Goal: Book appointment/travel/reservation

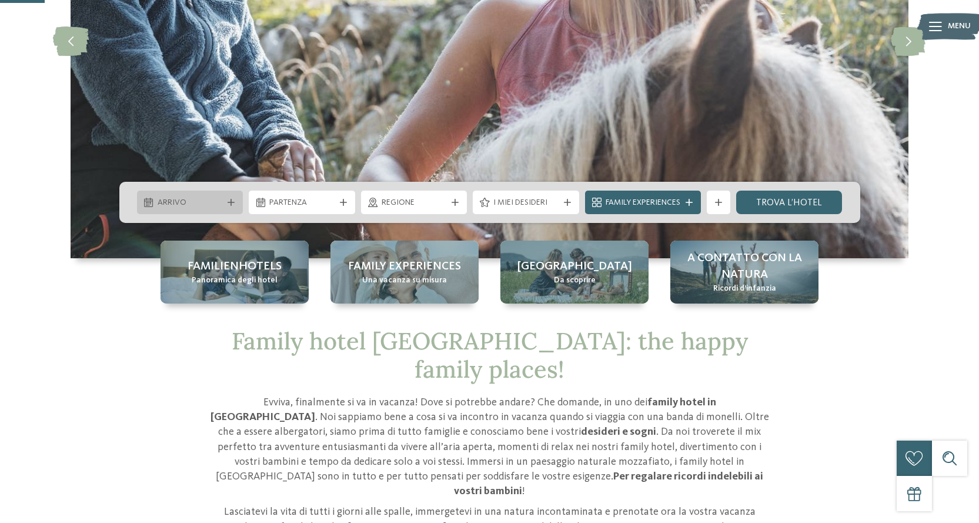
click at [228, 202] on icon at bounding box center [231, 202] width 7 height 7
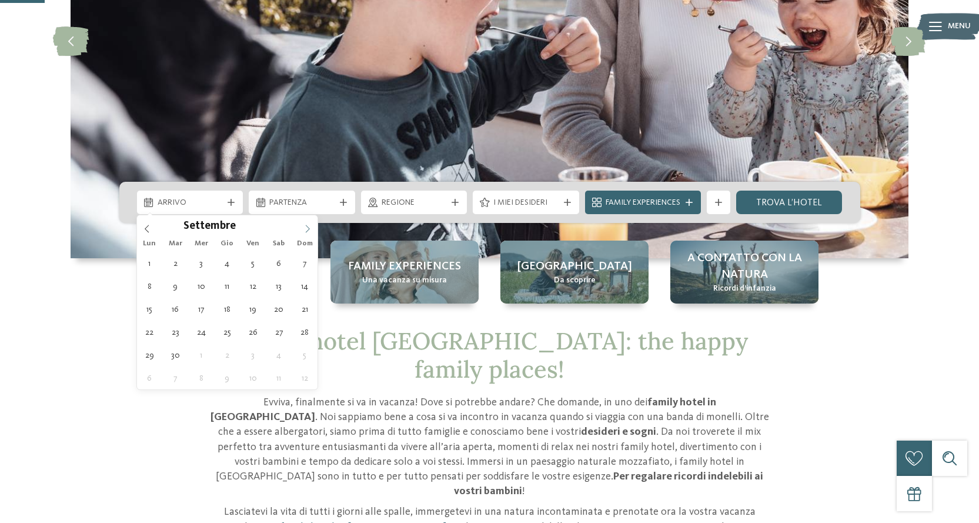
click at [312, 229] on icon at bounding box center [307, 229] width 8 height 8
type div "06.09.2025"
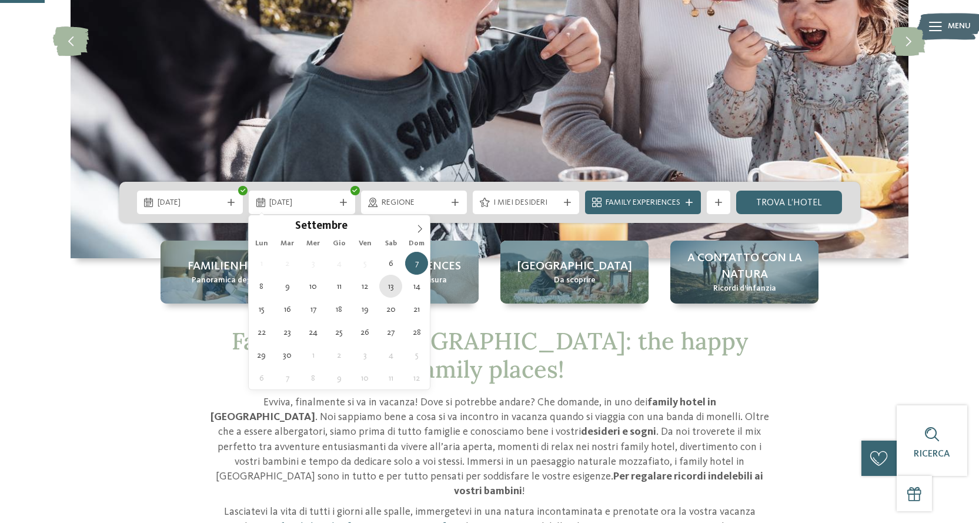
type div "13.09.2025"
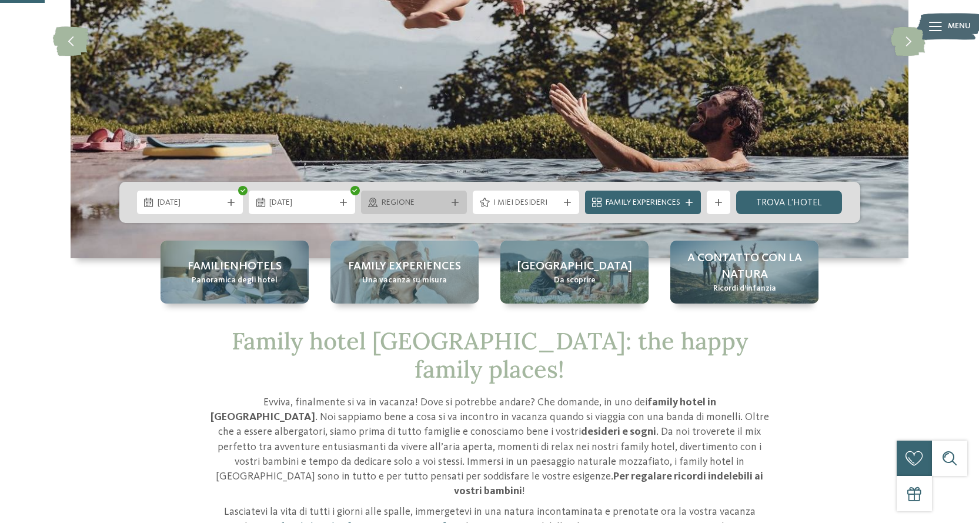
click at [450, 201] on div at bounding box center [455, 202] width 12 height 7
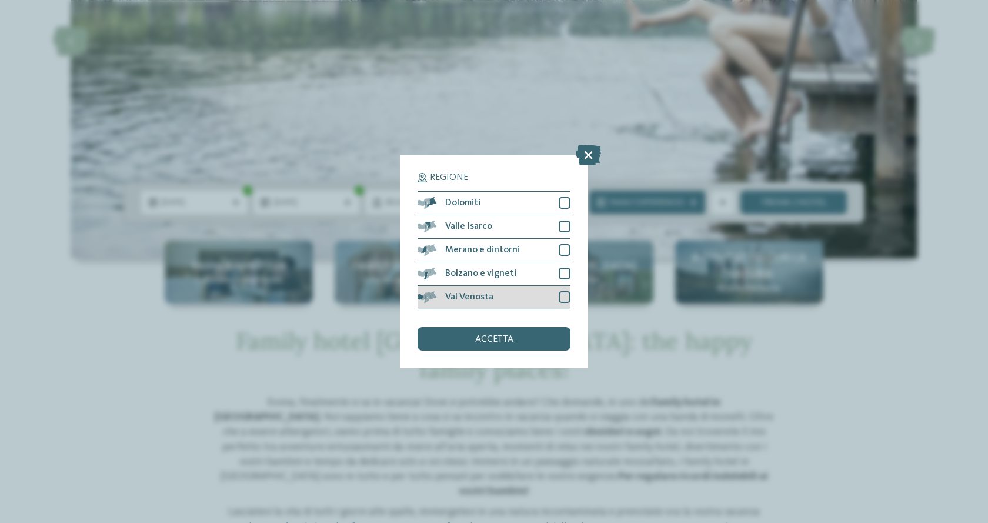
click at [567, 298] on div at bounding box center [565, 297] width 12 height 12
click at [566, 298] on icon at bounding box center [565, 296] width 8 height 7
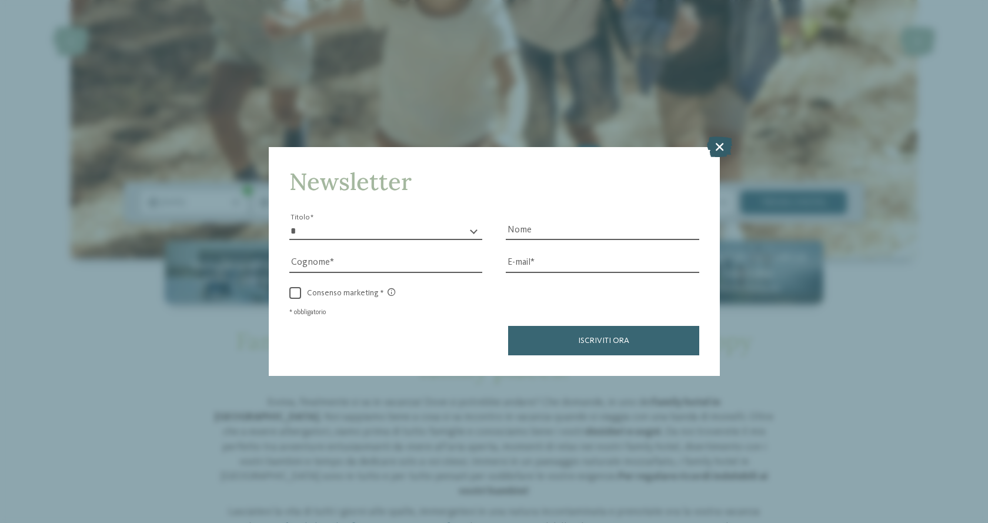
click at [725, 146] on icon at bounding box center [719, 146] width 25 height 21
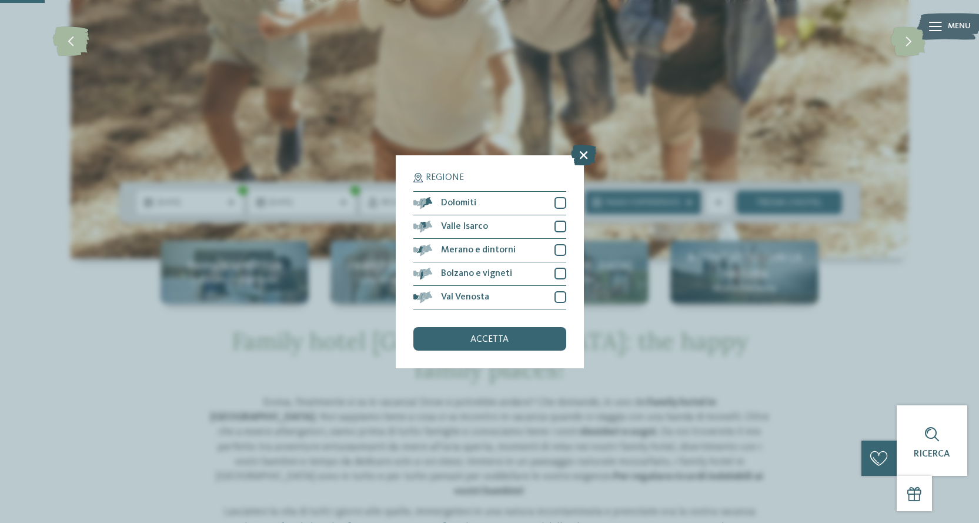
click at [584, 150] on icon at bounding box center [583, 154] width 25 height 21
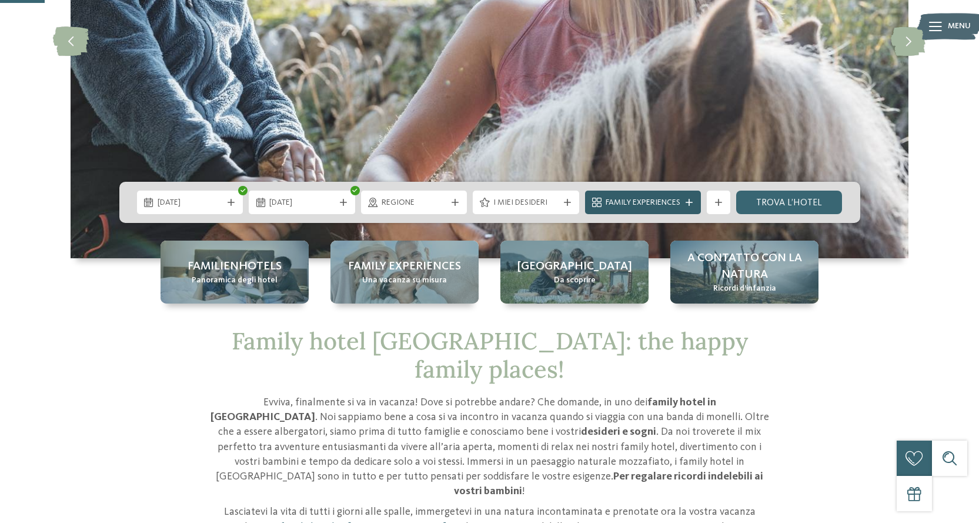
click at [689, 201] on icon at bounding box center [689, 202] width 7 height 7
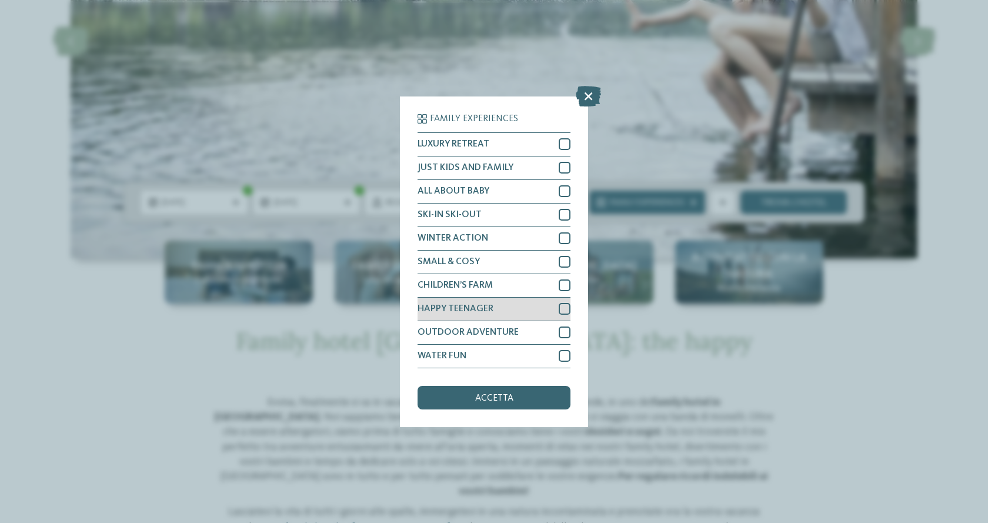
click at [563, 309] on div at bounding box center [565, 309] width 12 height 12
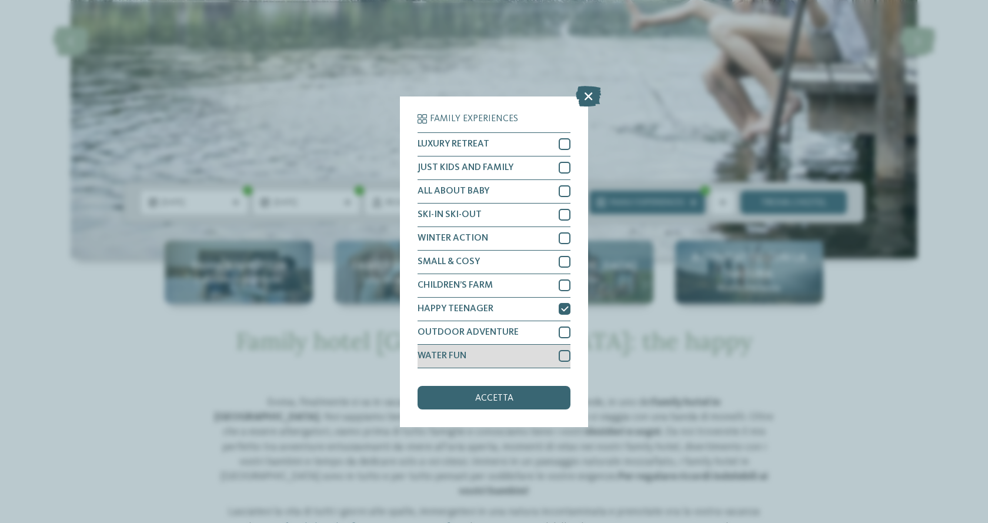
click at [563, 354] on div at bounding box center [565, 356] width 12 height 12
click at [509, 396] on span "accetta" at bounding box center [494, 397] width 38 height 9
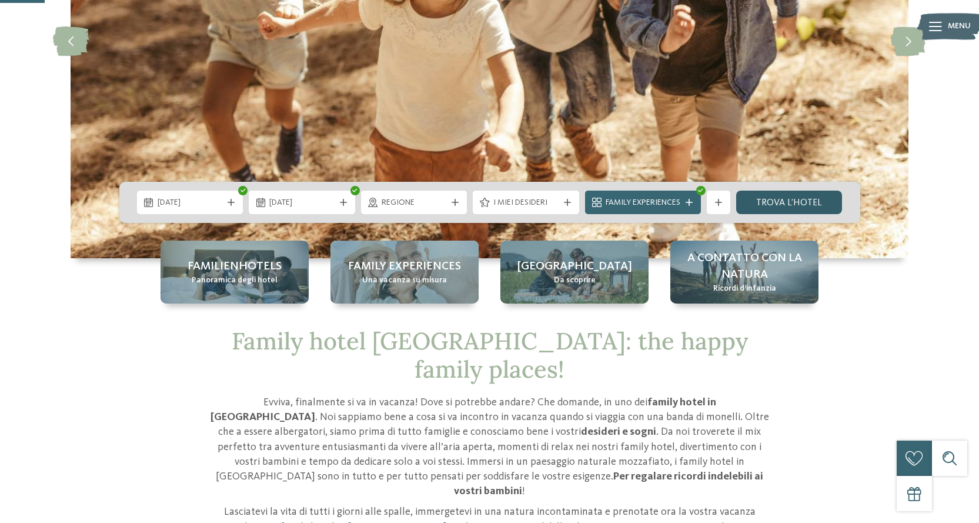
click at [797, 202] on link "trova l’hotel" at bounding box center [789, 203] width 106 height 24
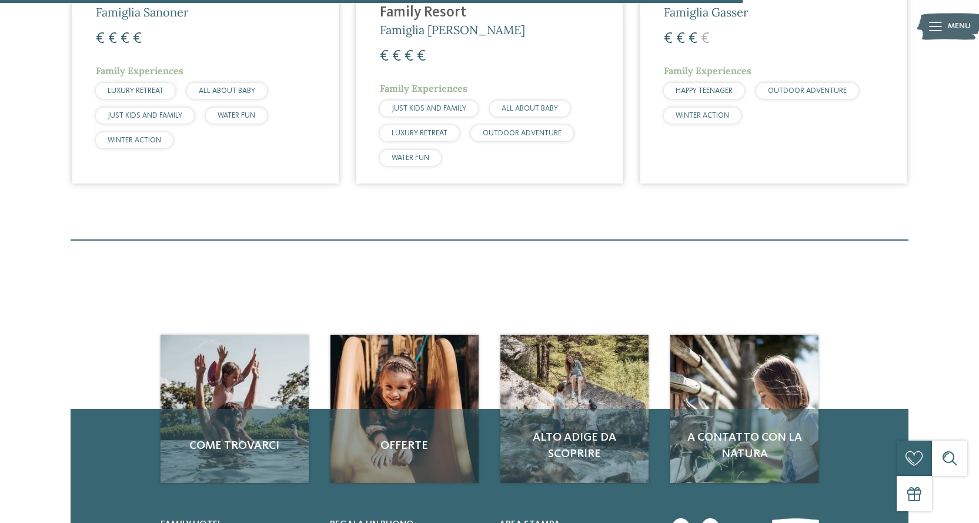
scroll to position [1386, 0]
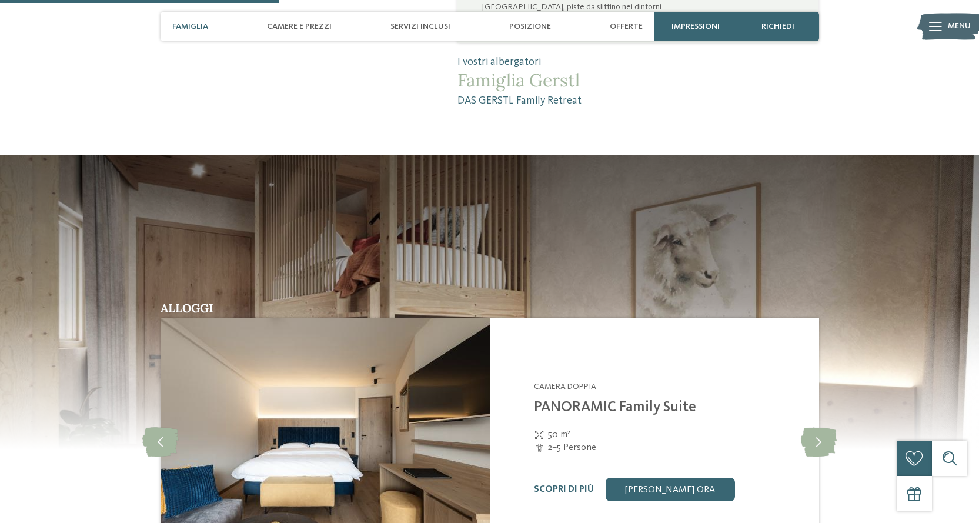
scroll to position [1117, 0]
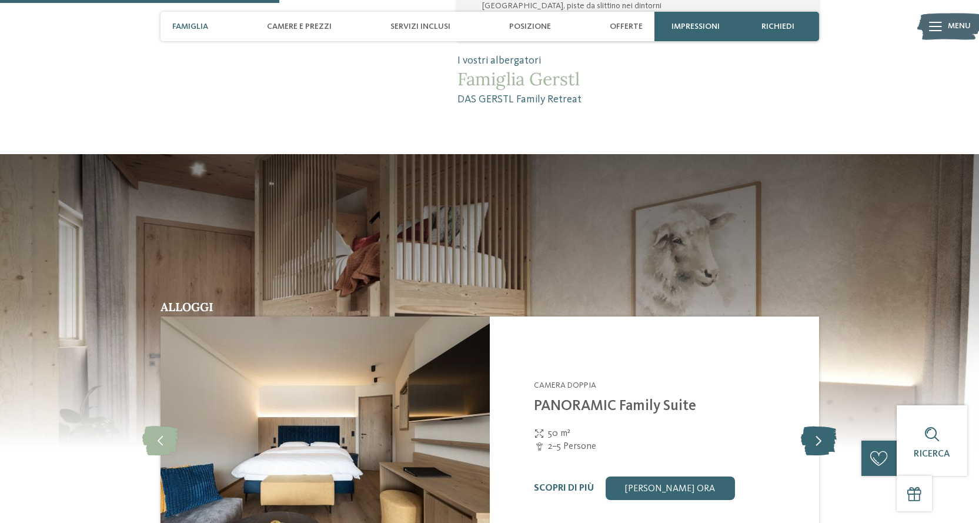
click at [824, 425] on icon at bounding box center [819, 439] width 36 height 29
click at [826, 425] on icon at bounding box center [819, 439] width 36 height 29
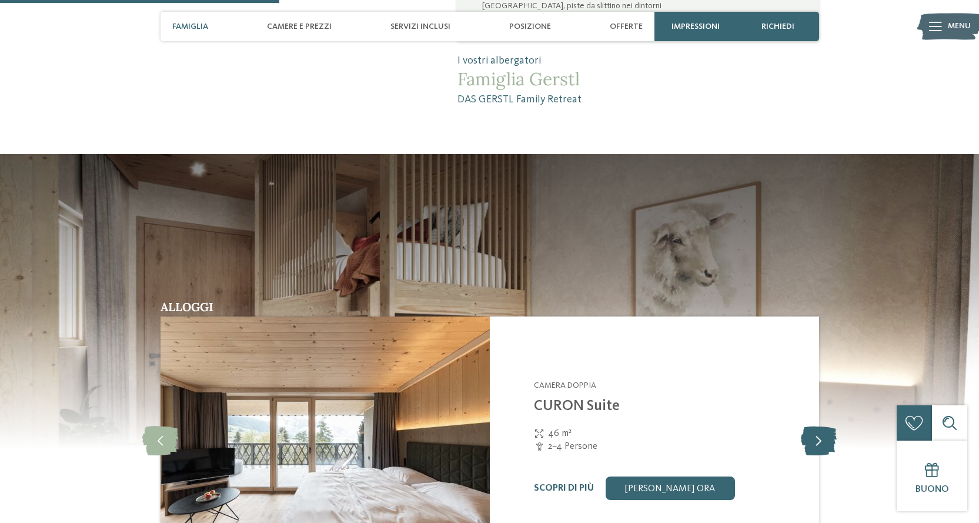
click at [823, 425] on icon at bounding box center [819, 439] width 36 height 29
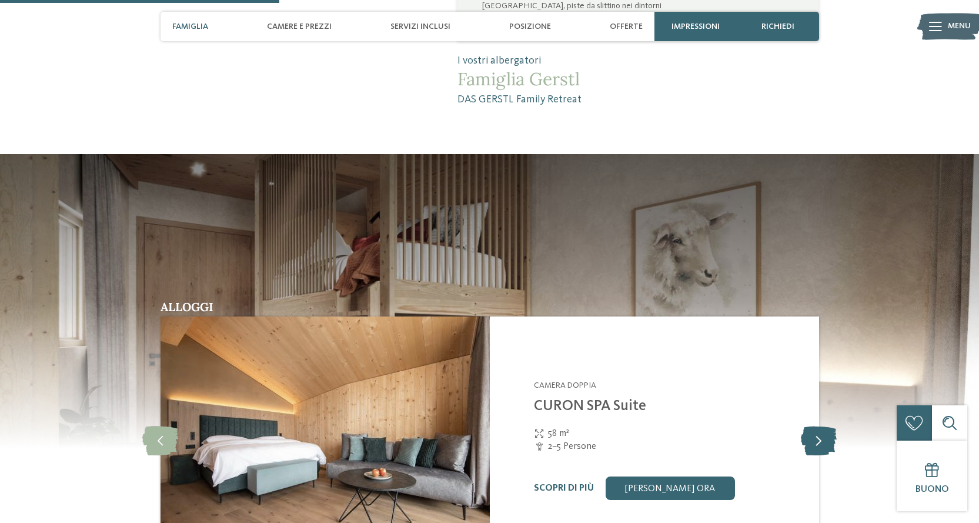
click at [823, 425] on icon at bounding box center [819, 439] width 36 height 29
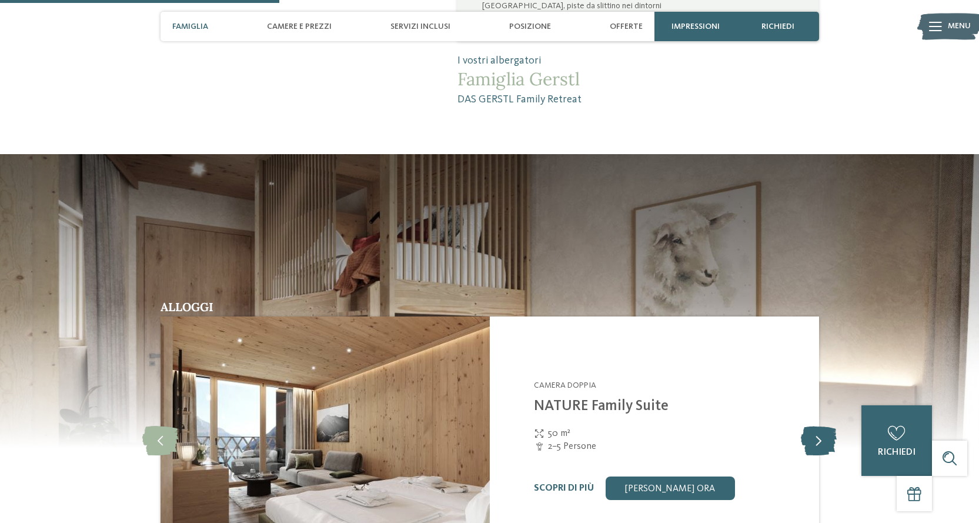
click at [822, 425] on icon at bounding box center [819, 439] width 36 height 29
click at [821, 425] on icon at bounding box center [819, 439] width 36 height 29
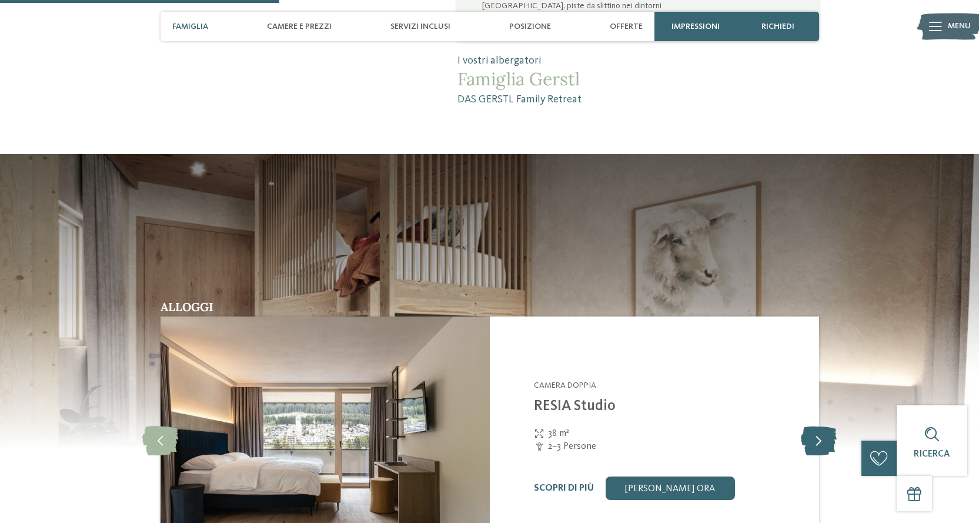
click at [821, 425] on icon at bounding box center [819, 439] width 36 height 29
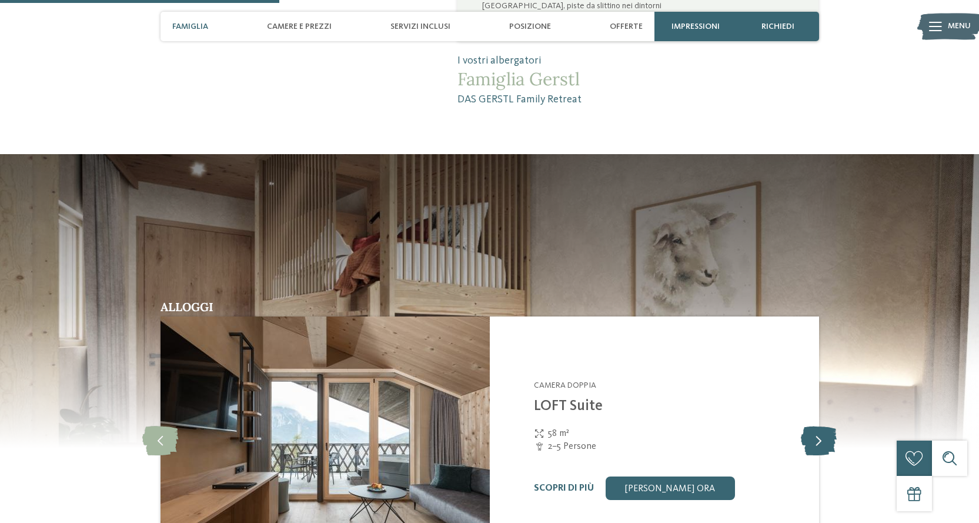
click at [821, 425] on icon at bounding box center [819, 439] width 36 height 29
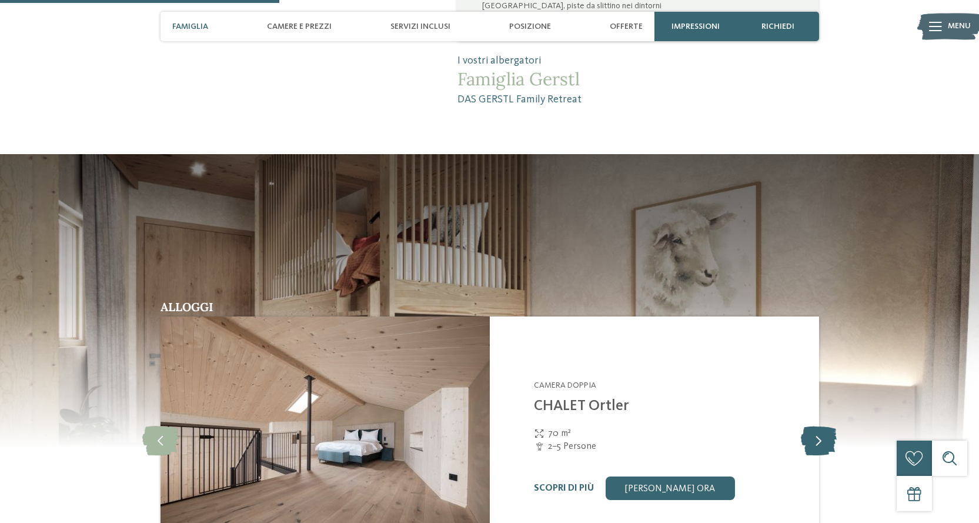
click at [821, 425] on icon at bounding box center [819, 439] width 36 height 29
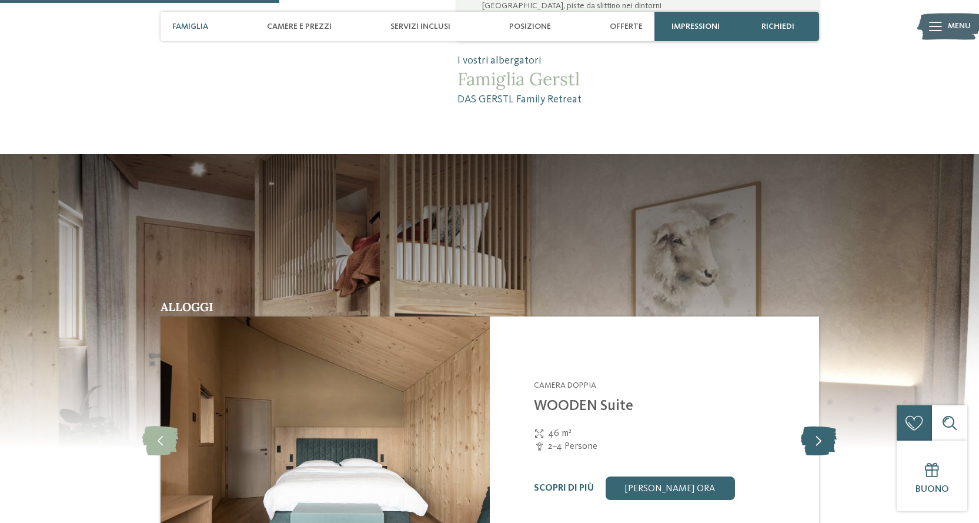
click at [821, 425] on icon at bounding box center [819, 439] width 36 height 29
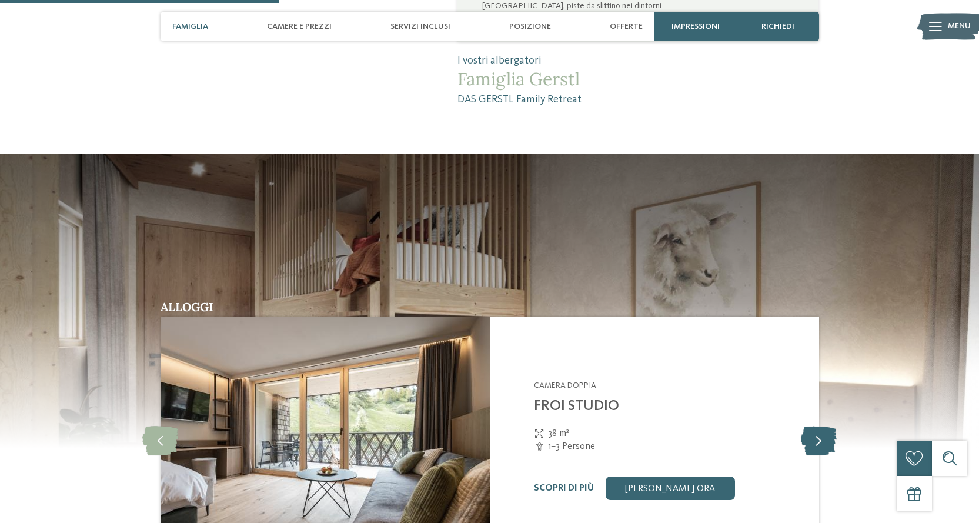
click at [821, 425] on icon at bounding box center [819, 439] width 36 height 29
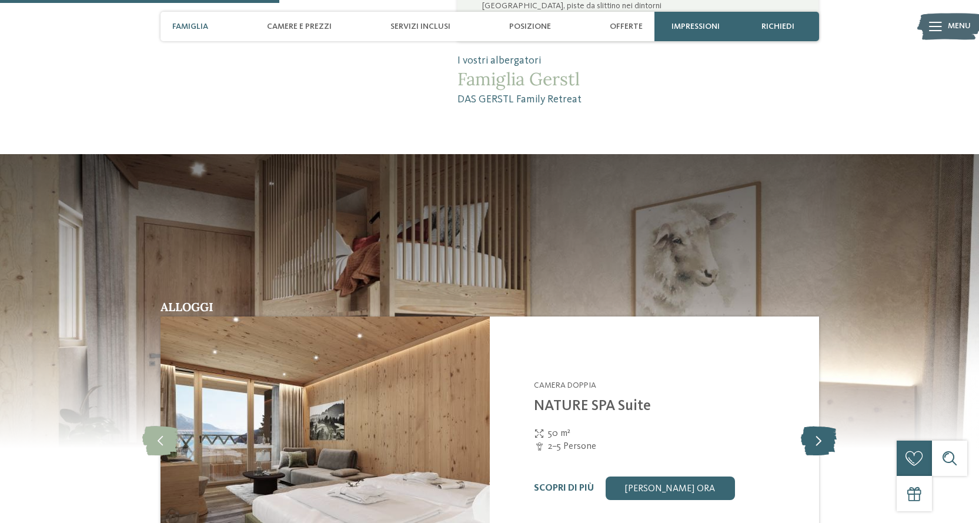
click at [821, 425] on icon at bounding box center [819, 439] width 36 height 29
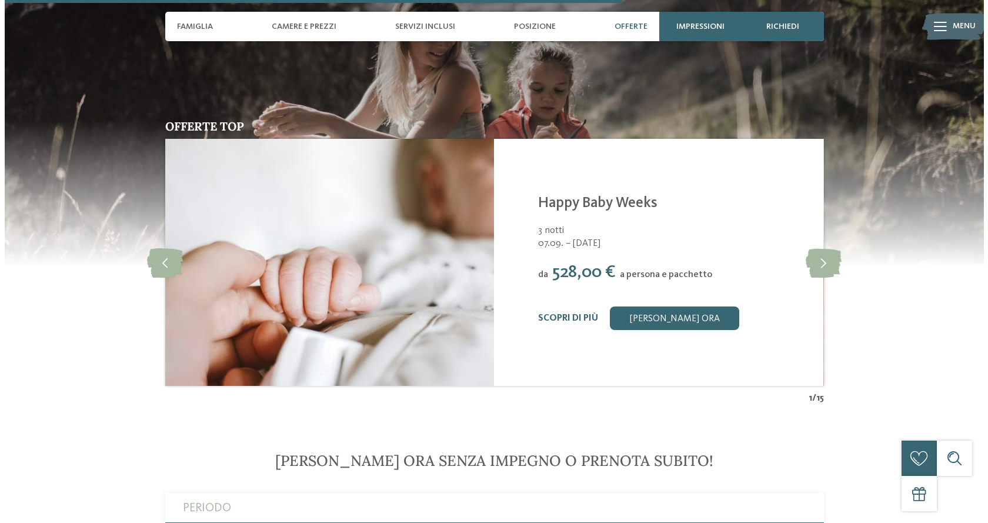
scroll to position [2470, 0]
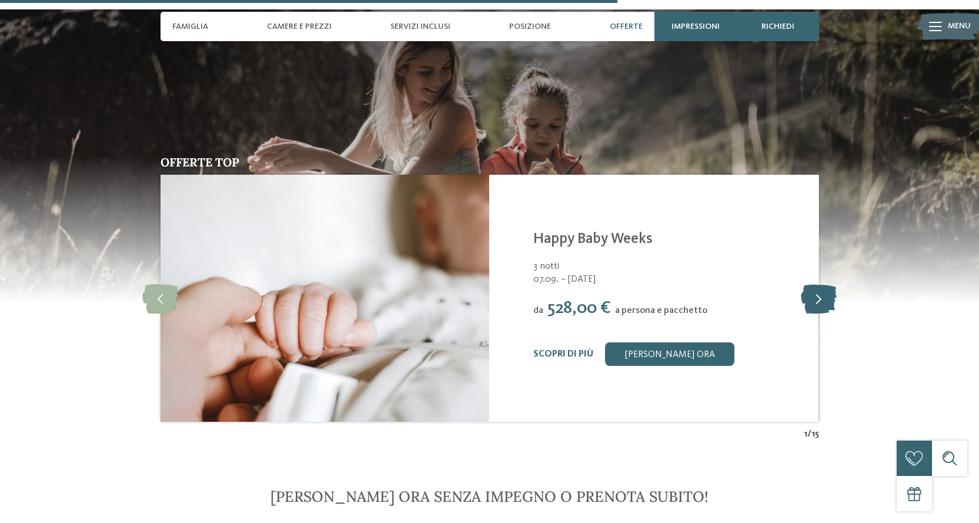
click at [821, 283] on icon at bounding box center [819, 297] width 36 height 29
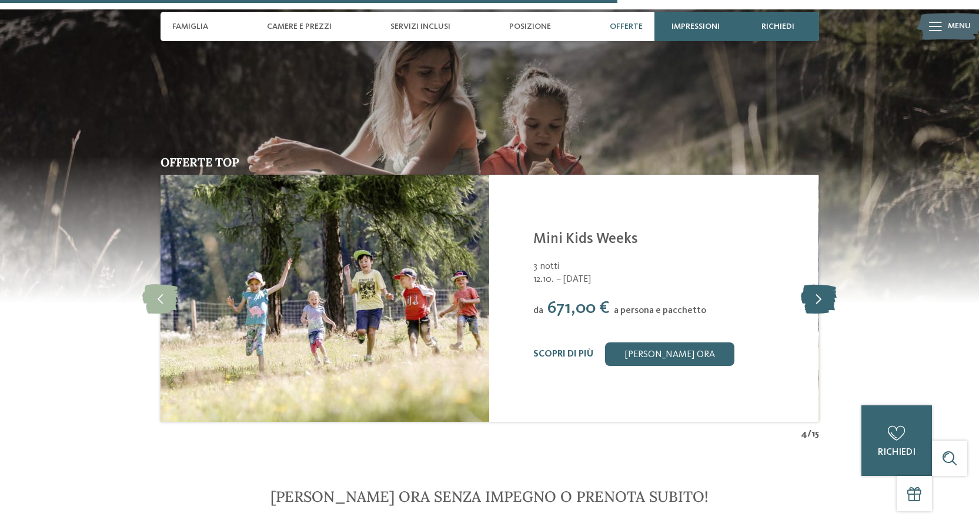
click at [821, 283] on icon at bounding box center [819, 297] width 36 height 29
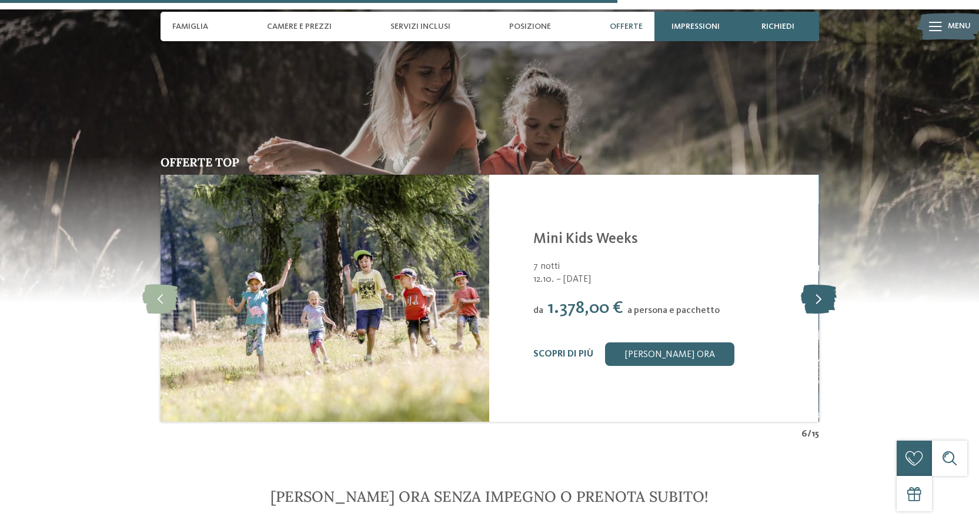
click at [821, 283] on icon at bounding box center [819, 297] width 36 height 29
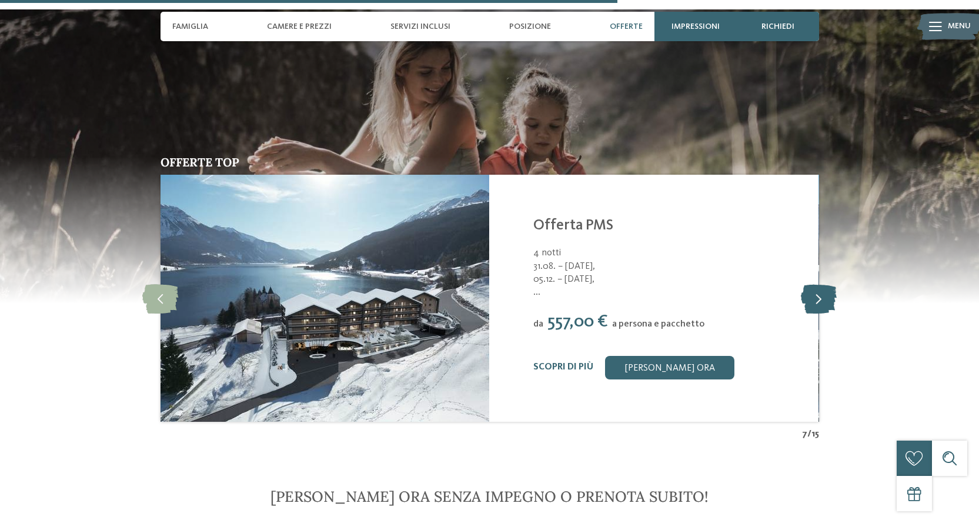
click at [812, 284] on icon at bounding box center [819, 297] width 36 height 29
click at [810, 283] on icon at bounding box center [819, 297] width 36 height 29
click at [583, 362] on link "Scopri di più" at bounding box center [563, 366] width 60 height 9
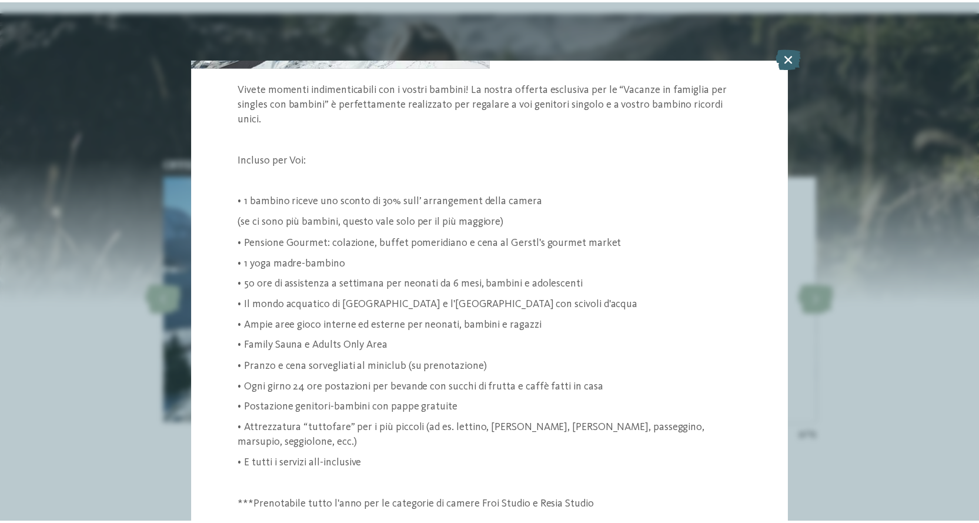
scroll to position [221, 0]
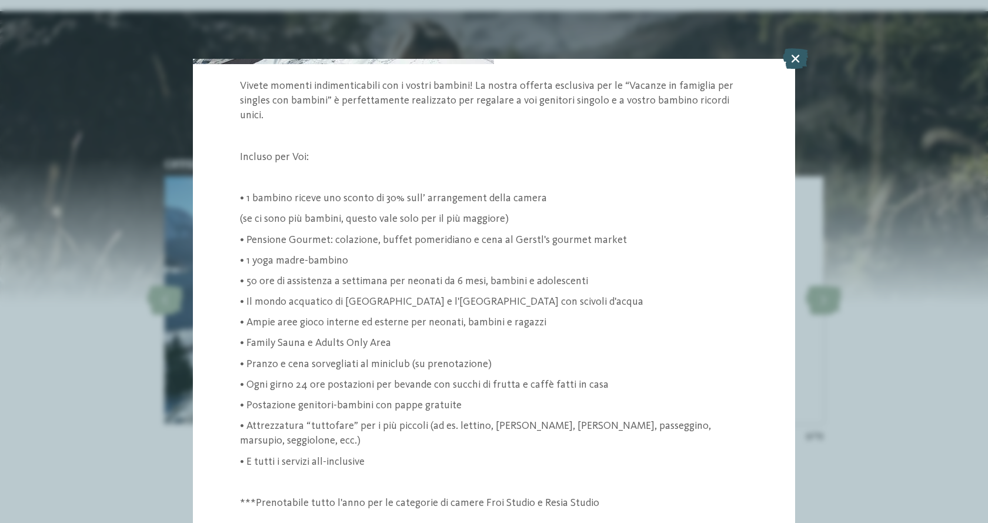
click at [796, 65] on icon at bounding box center [795, 58] width 25 height 21
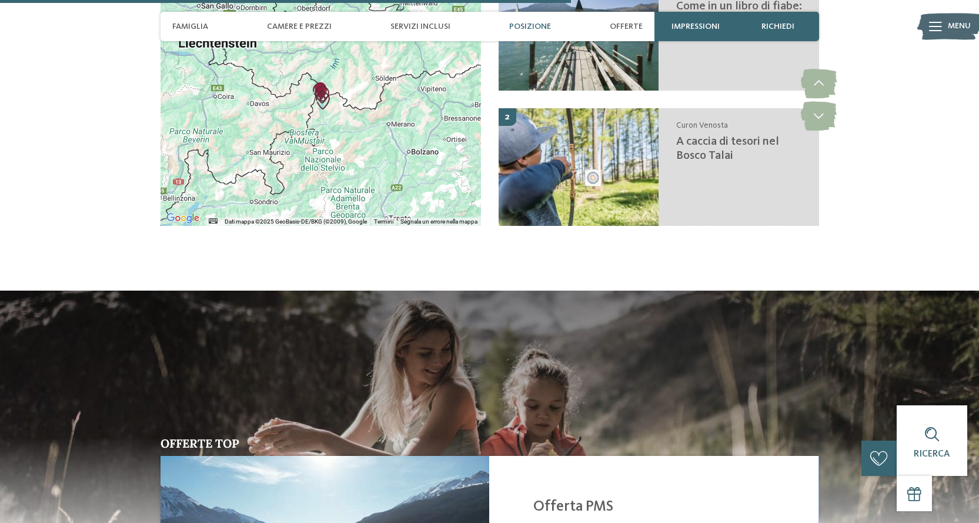
scroll to position [2176, 0]
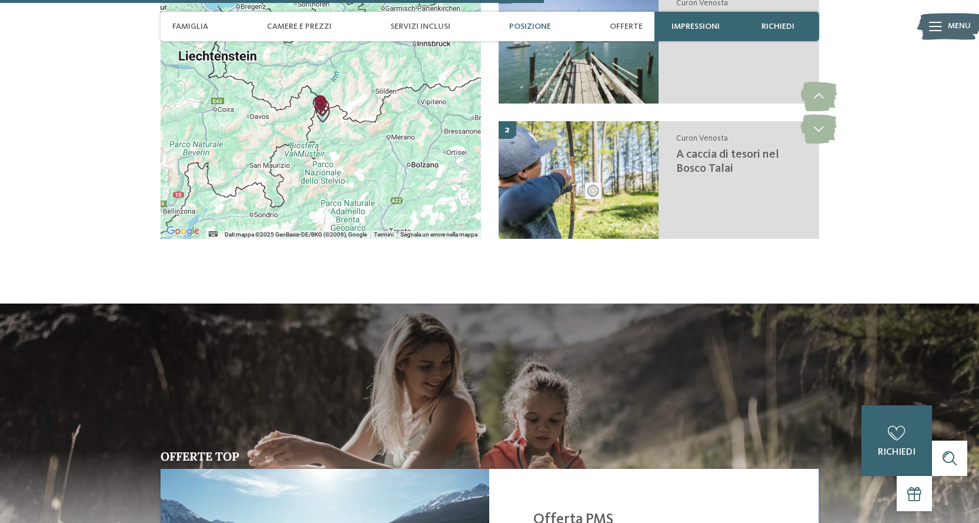
click at [526, 25] on span "Posizione" at bounding box center [530, 27] width 42 height 10
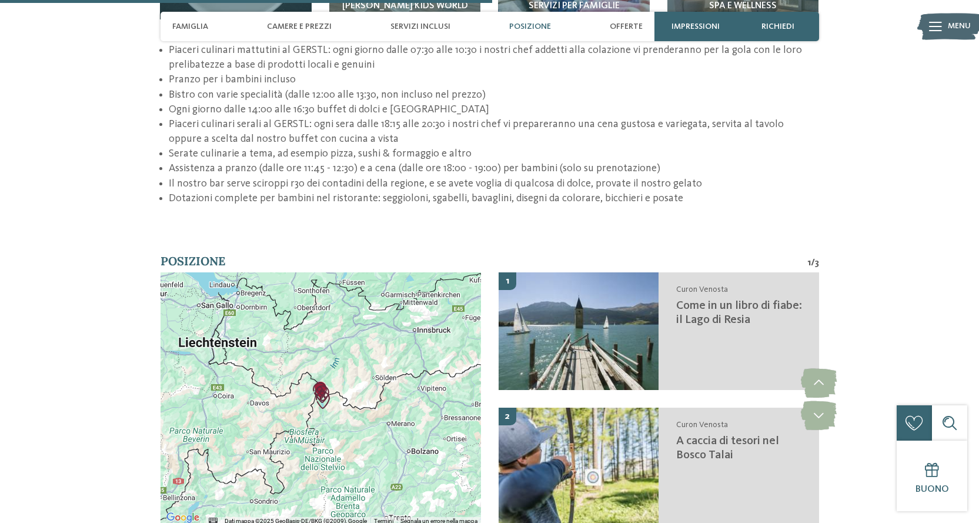
scroll to position [1878, 0]
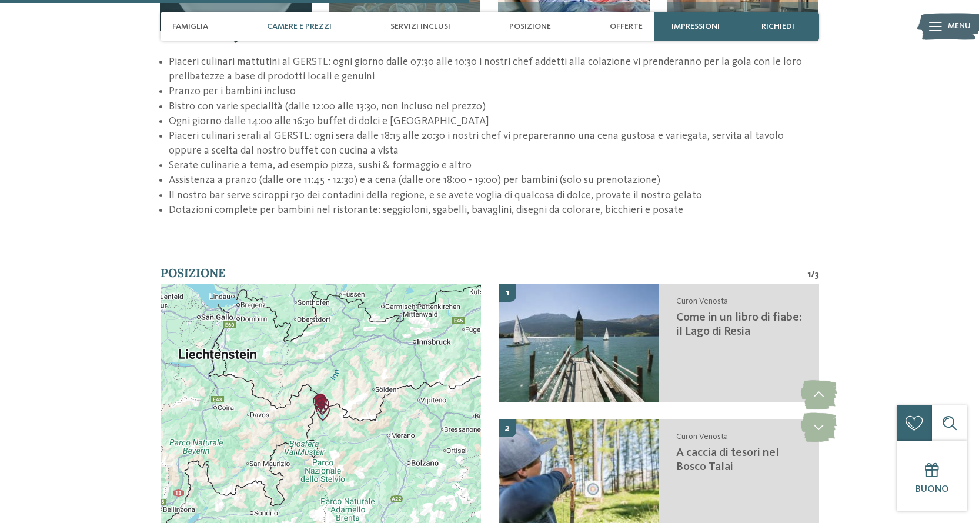
click at [289, 25] on span "Camere e prezzi" at bounding box center [299, 27] width 65 height 10
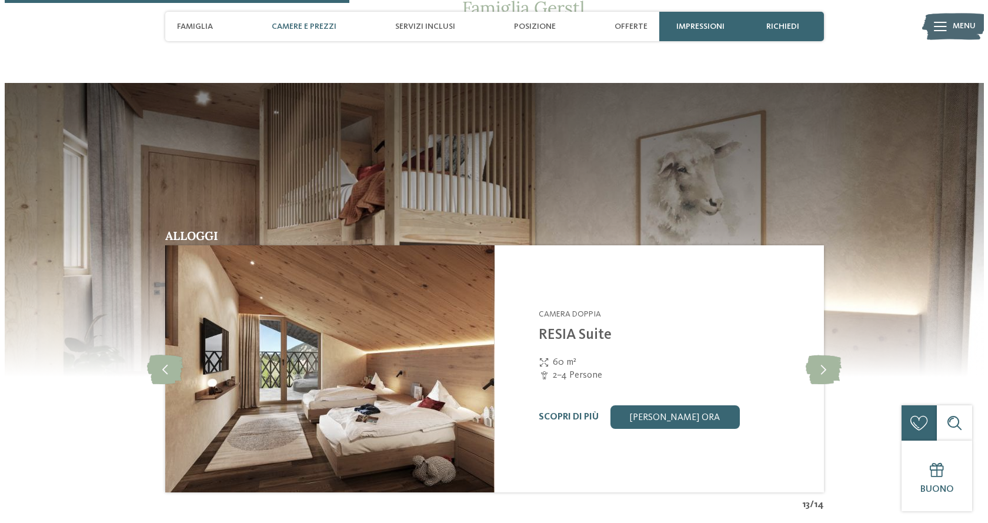
scroll to position [1183, 0]
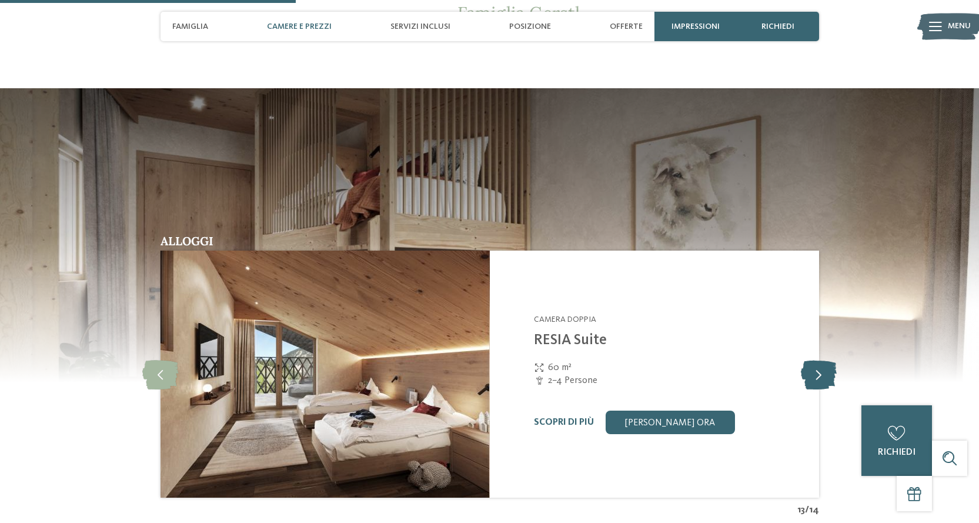
click at [822, 359] on icon at bounding box center [819, 373] width 36 height 29
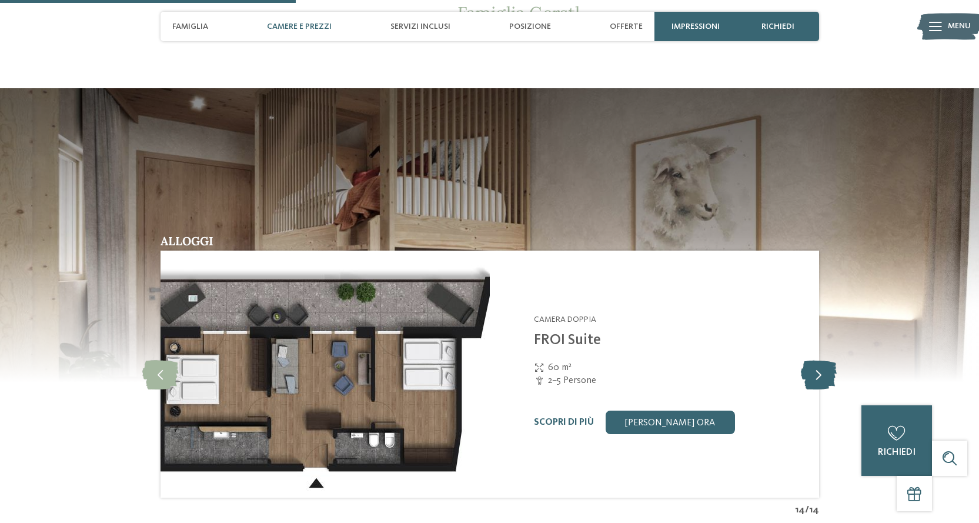
click at [822, 359] on icon at bounding box center [819, 373] width 36 height 29
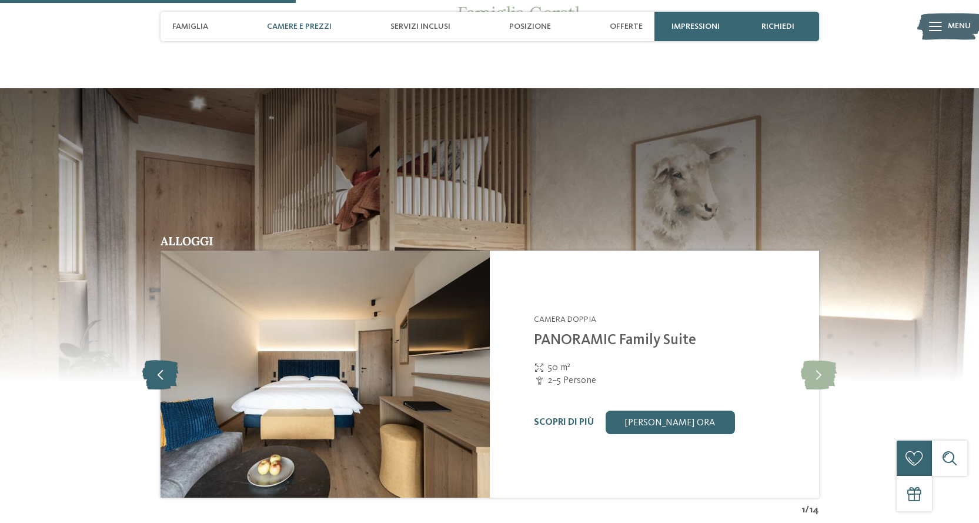
click at [162, 359] on icon at bounding box center [160, 373] width 36 height 29
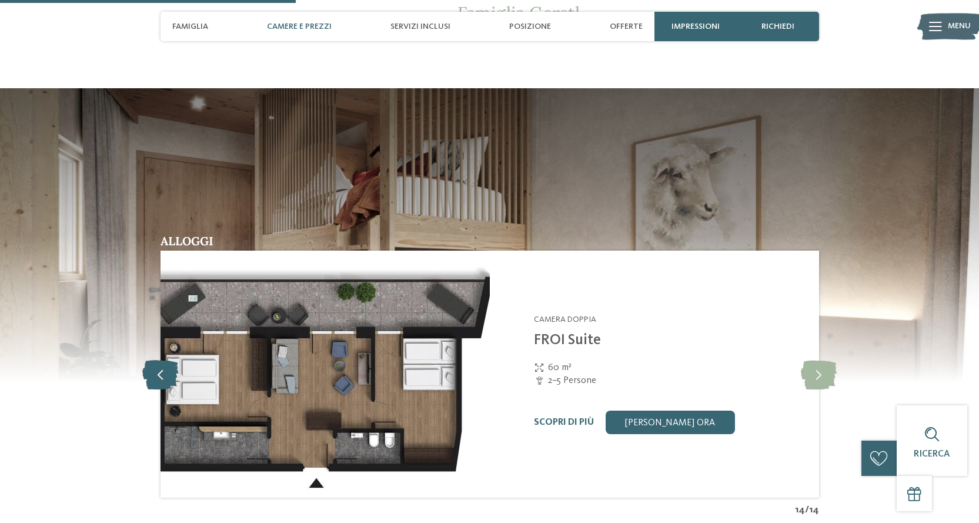
click at [162, 359] on icon at bounding box center [160, 373] width 36 height 29
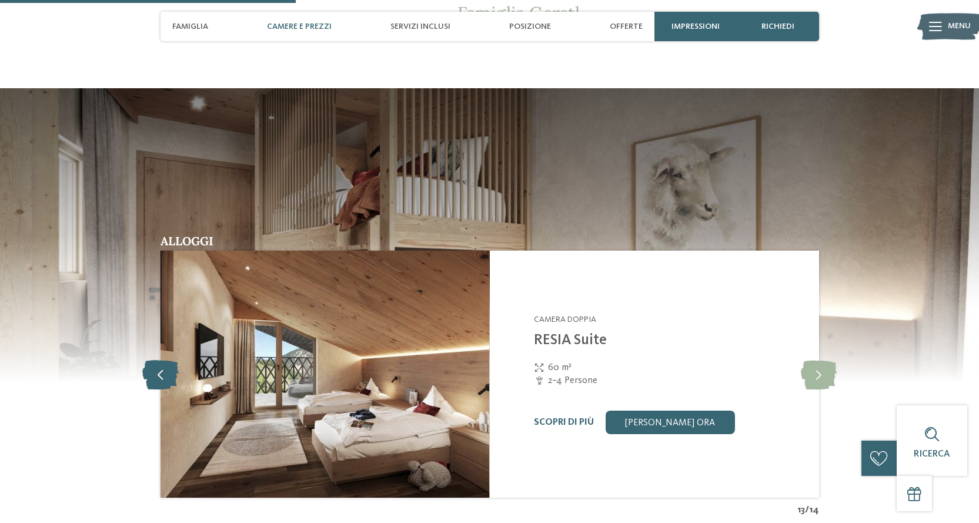
click at [163, 359] on icon at bounding box center [160, 373] width 36 height 29
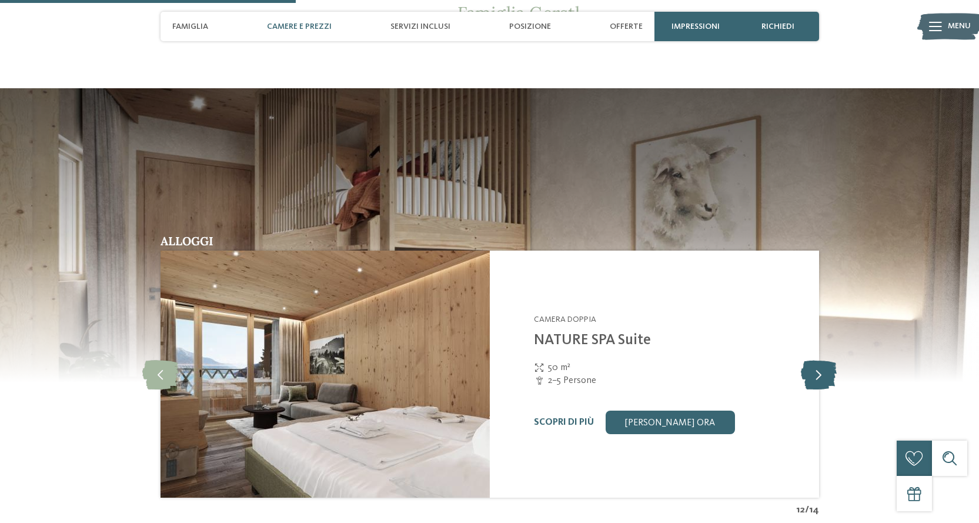
click at [820, 359] on icon at bounding box center [819, 373] width 36 height 29
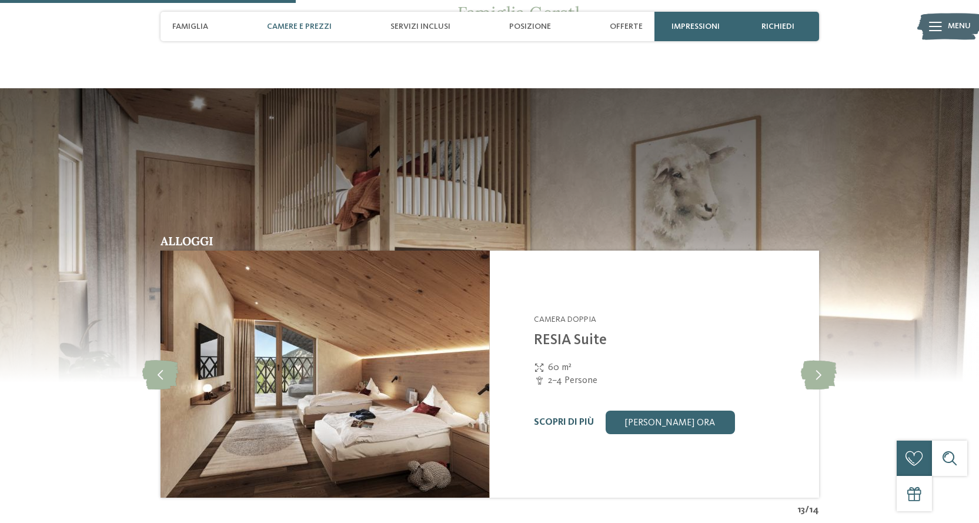
click at [564, 418] on link "Scopri di più" at bounding box center [564, 422] width 60 height 9
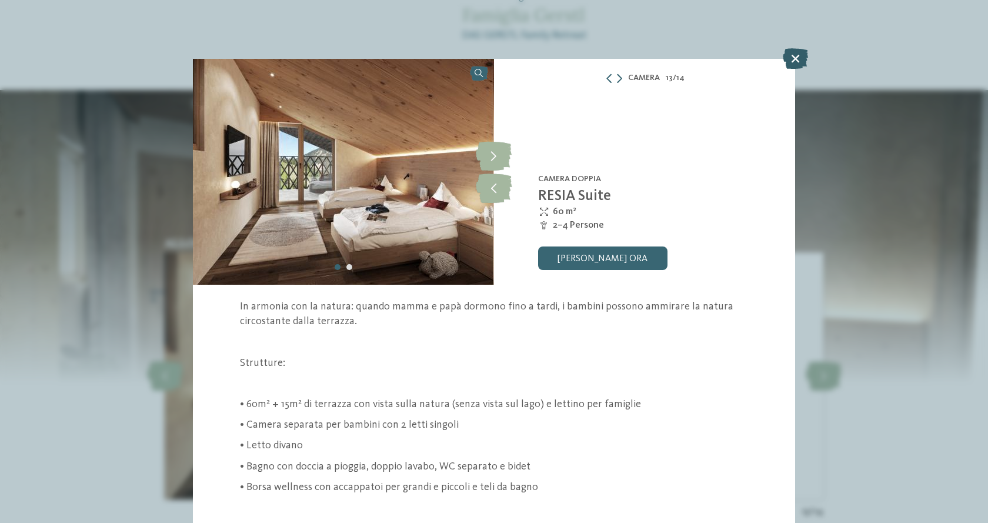
click at [796, 57] on icon at bounding box center [795, 58] width 25 height 21
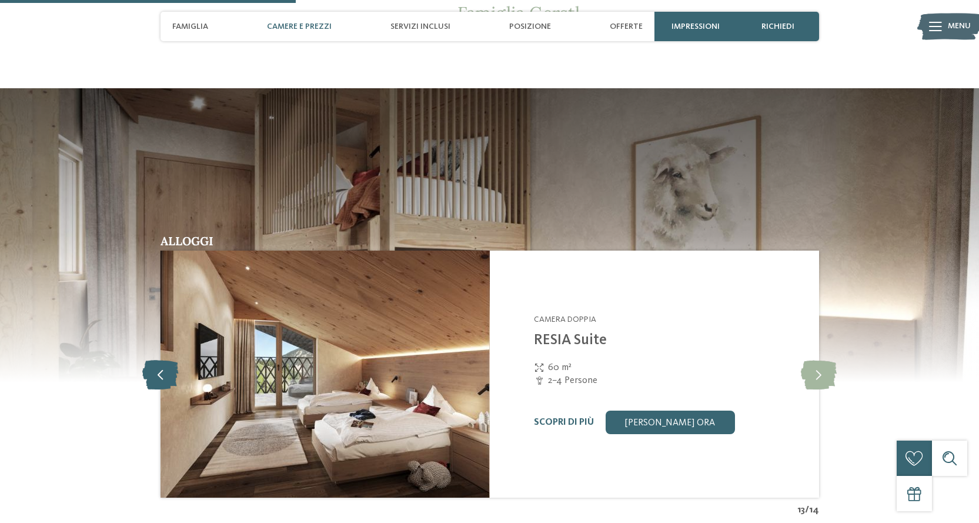
click at [161, 359] on icon at bounding box center [160, 373] width 36 height 29
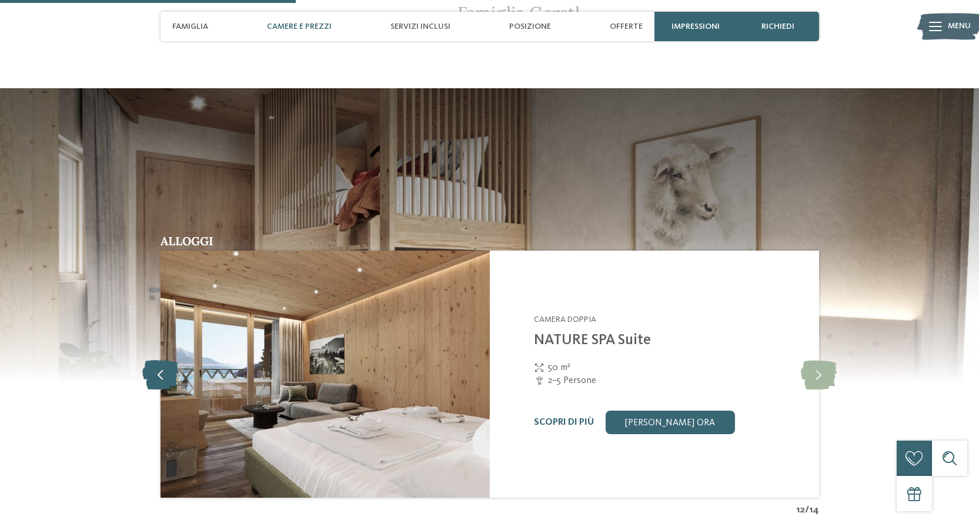
click at [161, 359] on icon at bounding box center [160, 373] width 36 height 29
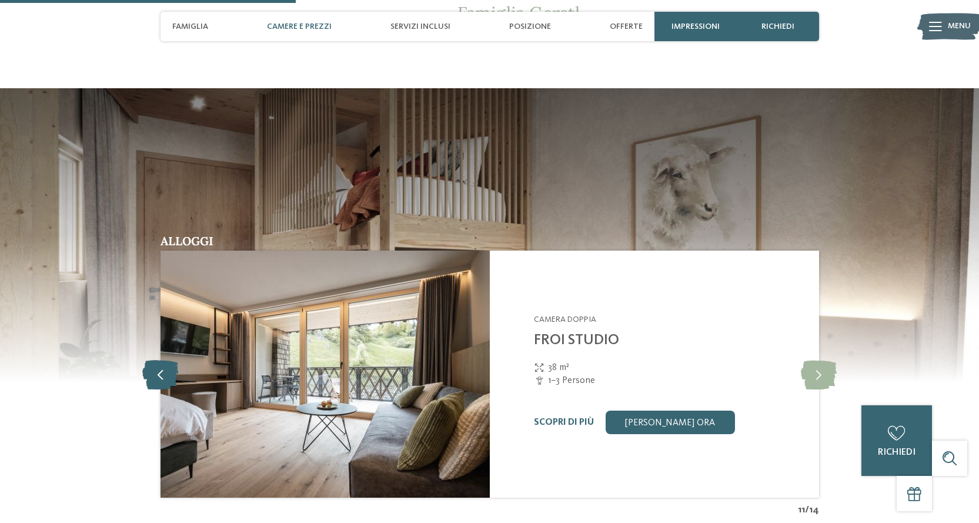
click at [161, 359] on icon at bounding box center [160, 373] width 36 height 29
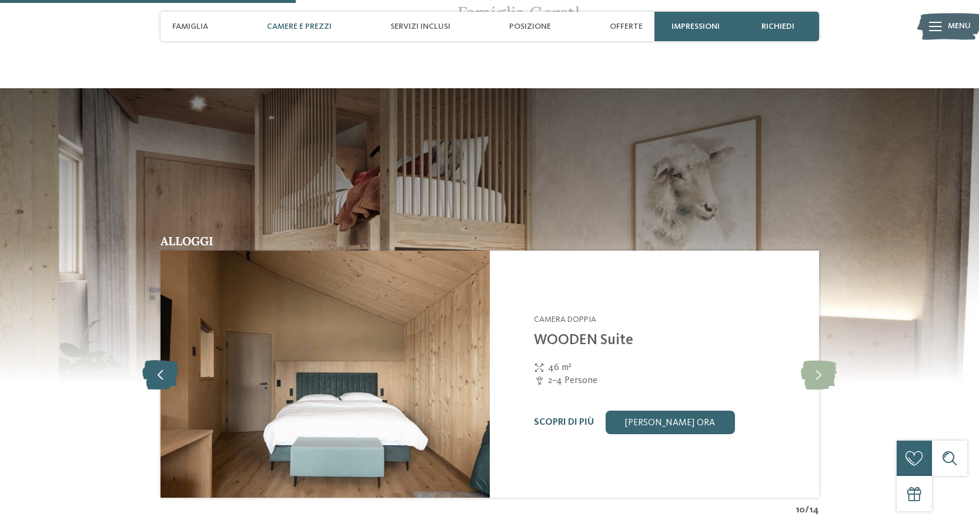
click at [161, 359] on icon at bounding box center [160, 373] width 36 height 29
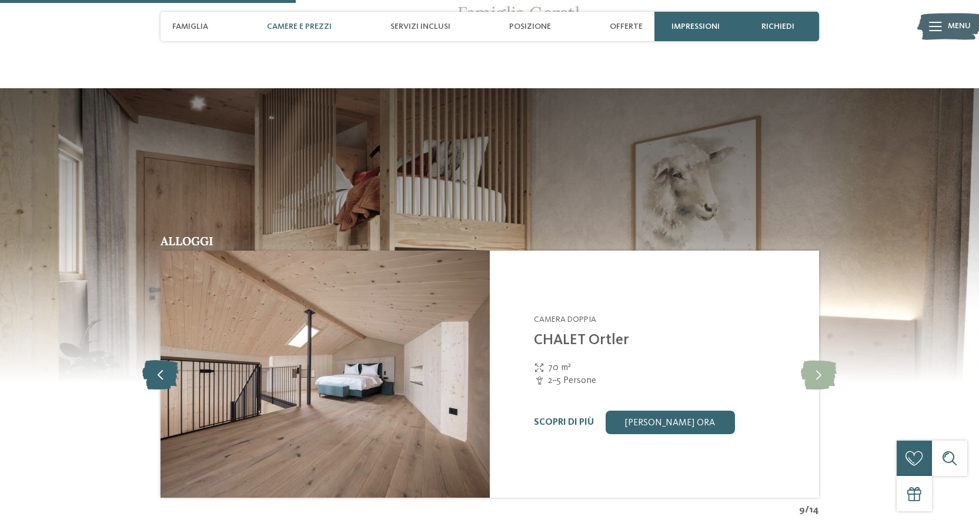
click at [161, 359] on icon at bounding box center [160, 373] width 36 height 29
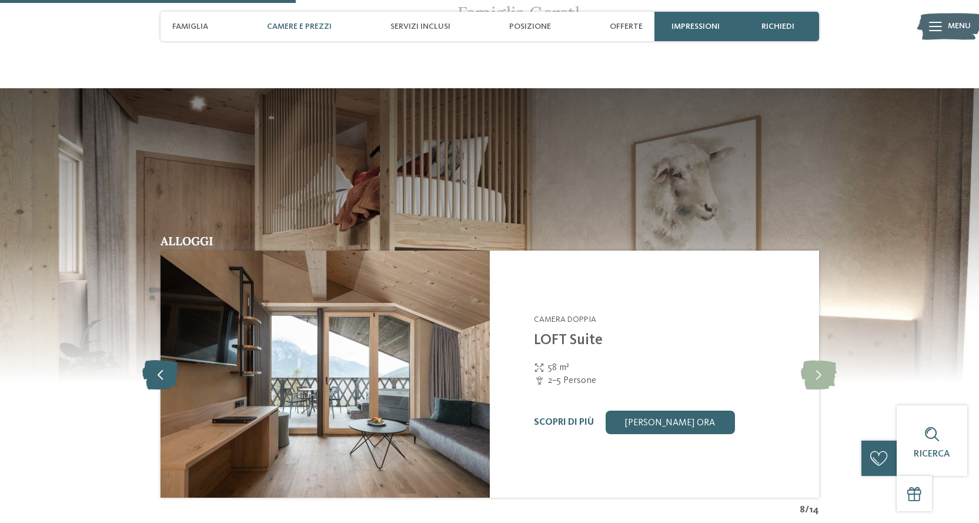
click at [161, 359] on icon at bounding box center [160, 373] width 36 height 29
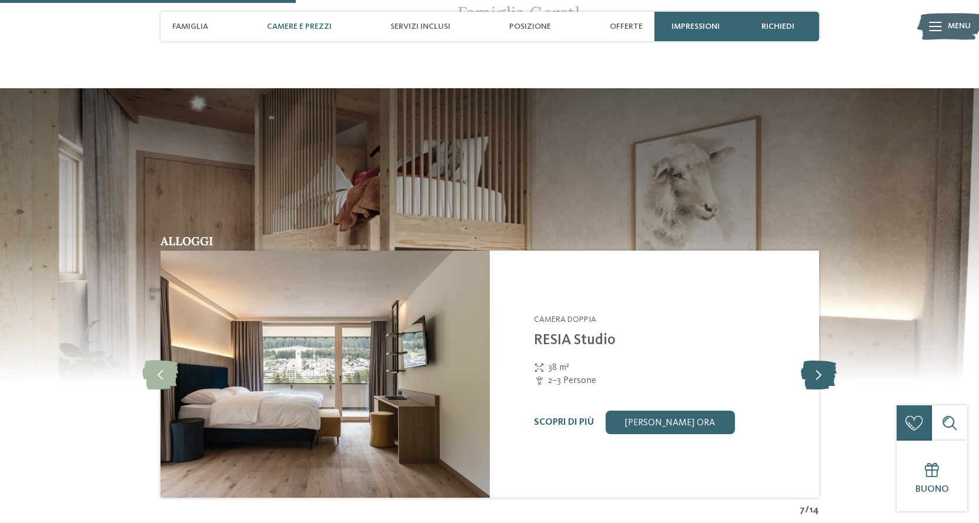
click at [811, 359] on icon at bounding box center [819, 373] width 36 height 29
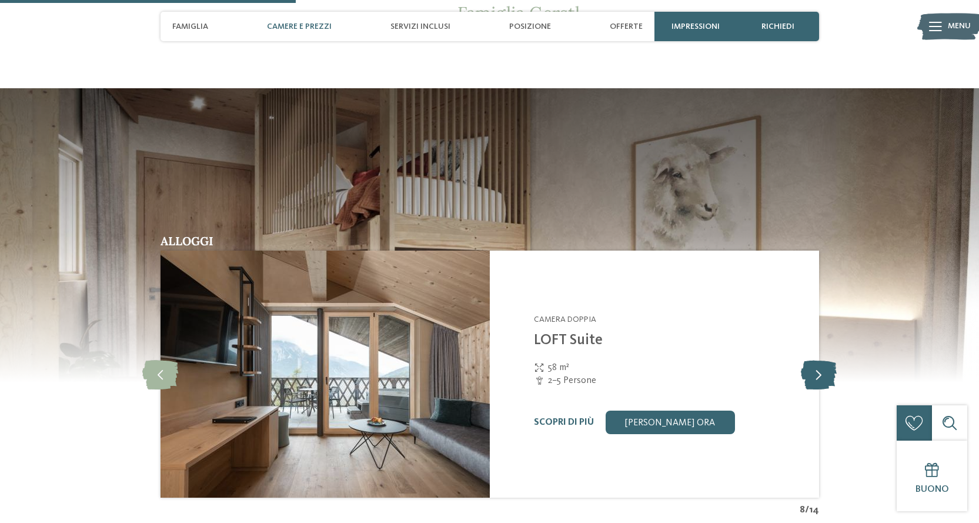
click at [811, 359] on icon at bounding box center [819, 373] width 36 height 29
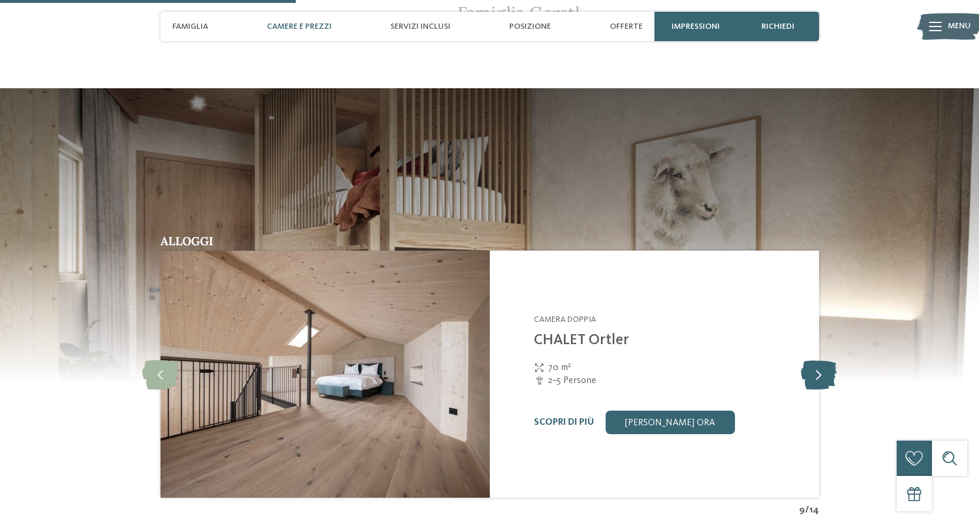
click at [811, 359] on icon at bounding box center [819, 373] width 36 height 29
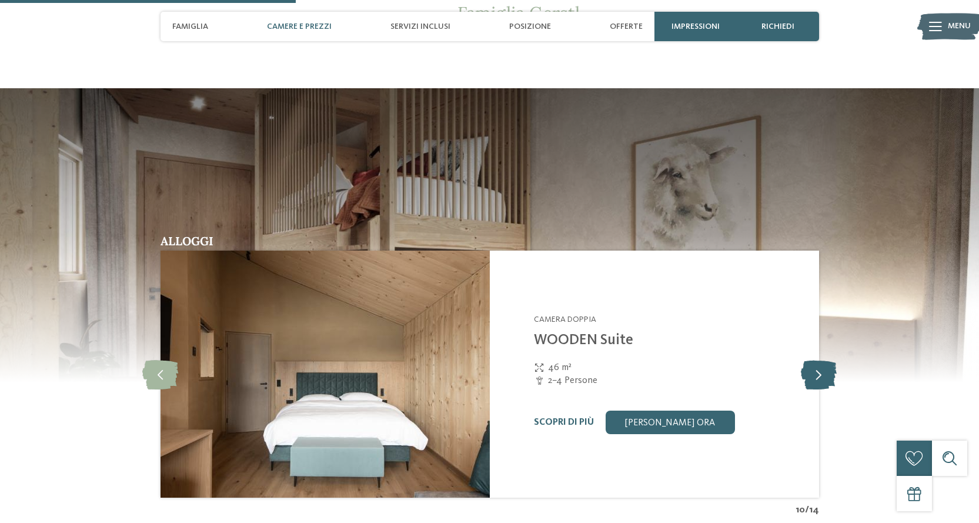
click at [811, 359] on icon at bounding box center [819, 373] width 36 height 29
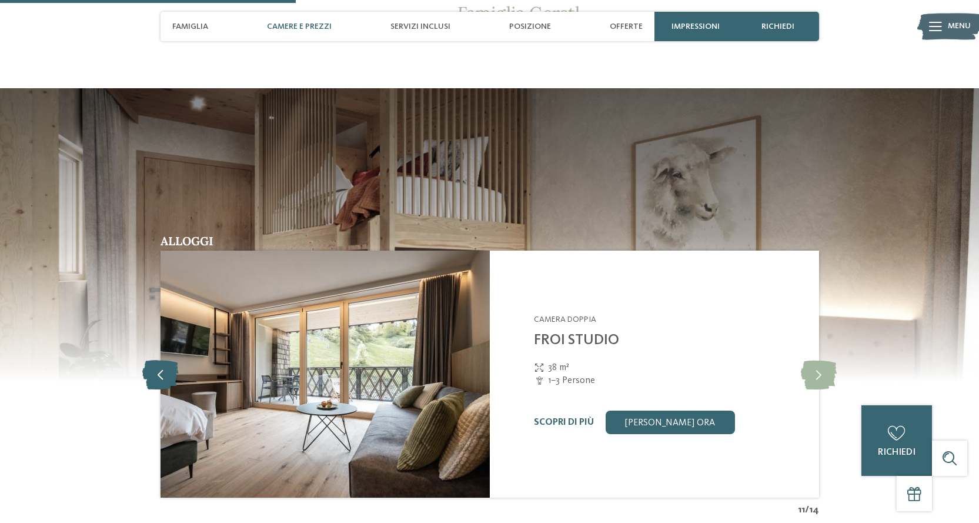
click at [165, 359] on icon at bounding box center [160, 373] width 36 height 29
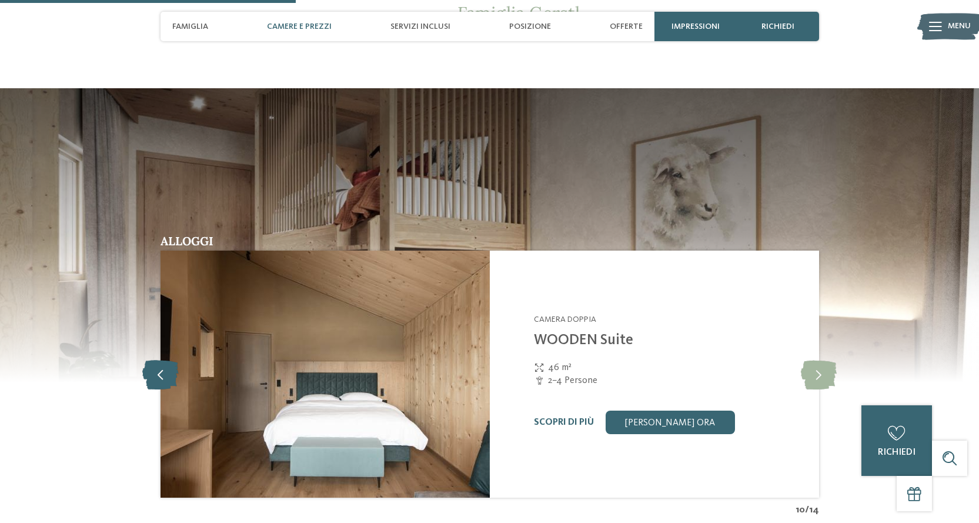
click at [165, 359] on icon at bounding box center [160, 373] width 36 height 29
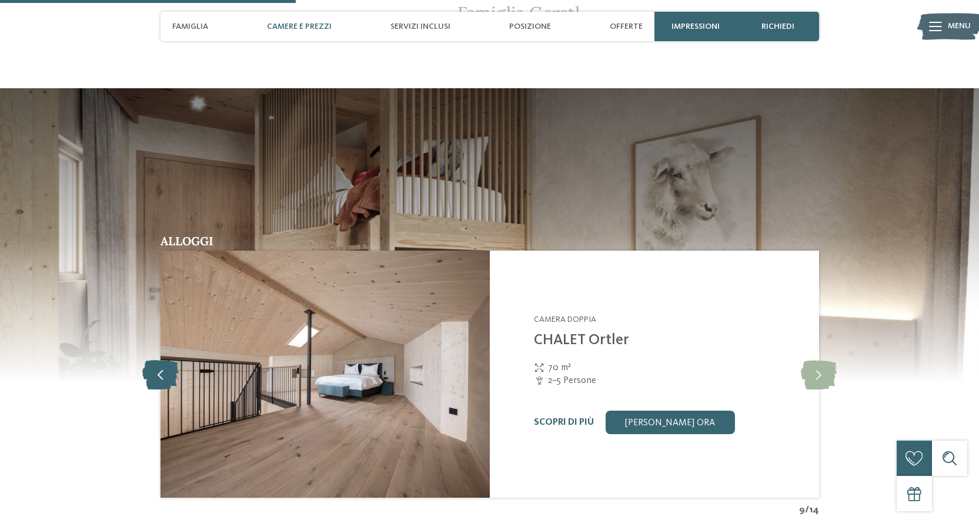
click at [165, 359] on icon at bounding box center [160, 373] width 36 height 29
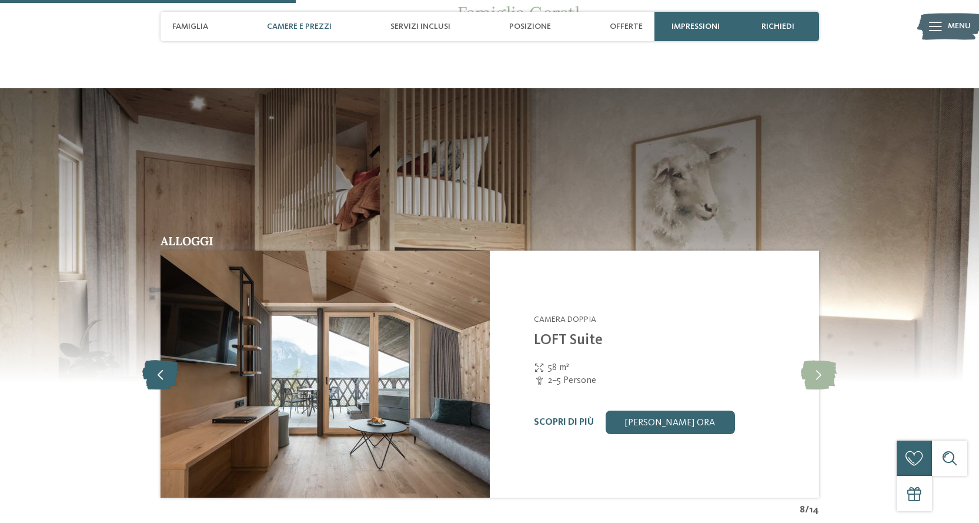
click at [165, 359] on icon at bounding box center [160, 373] width 36 height 29
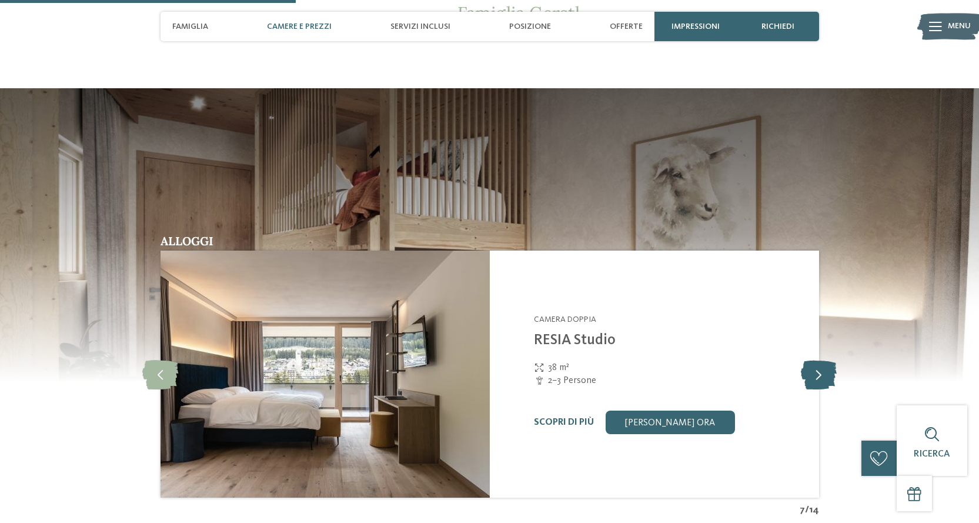
click at [829, 359] on icon at bounding box center [819, 373] width 36 height 29
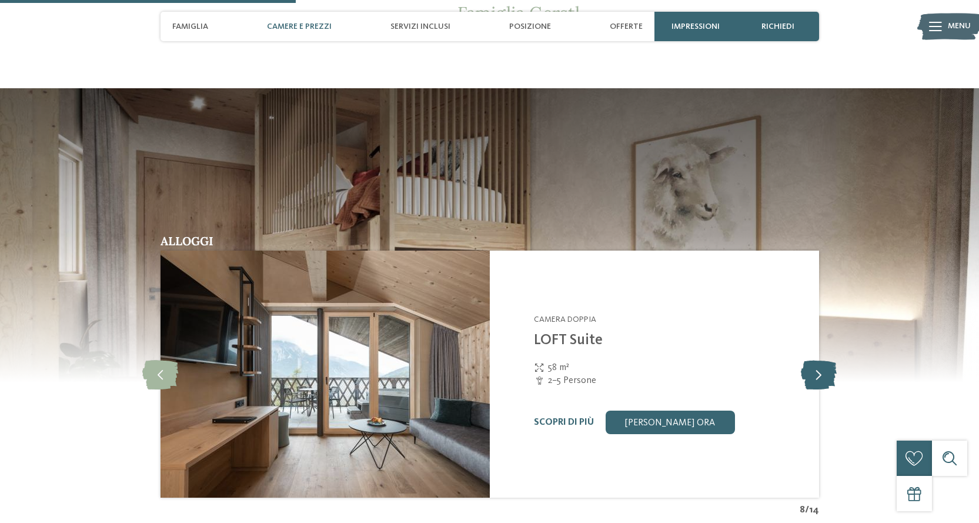
click at [829, 359] on icon at bounding box center [819, 373] width 36 height 29
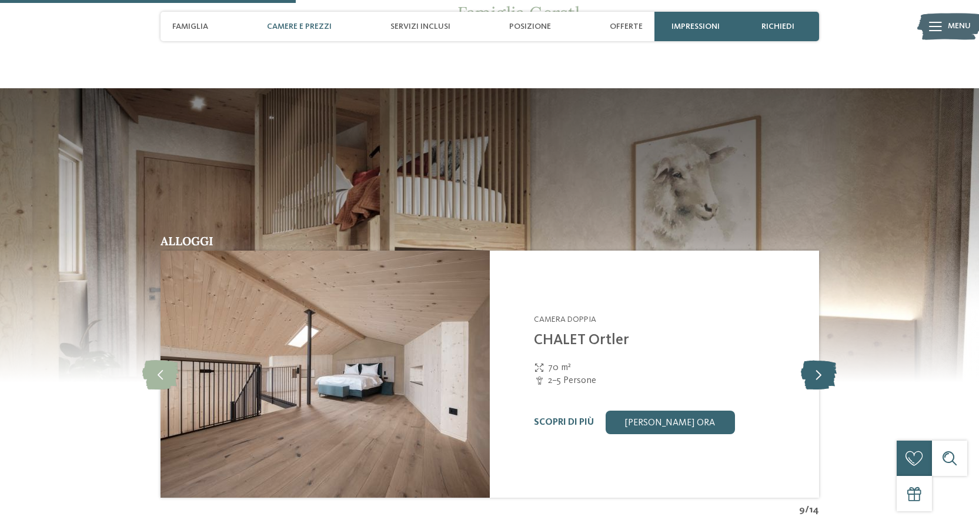
click at [829, 359] on icon at bounding box center [819, 373] width 36 height 29
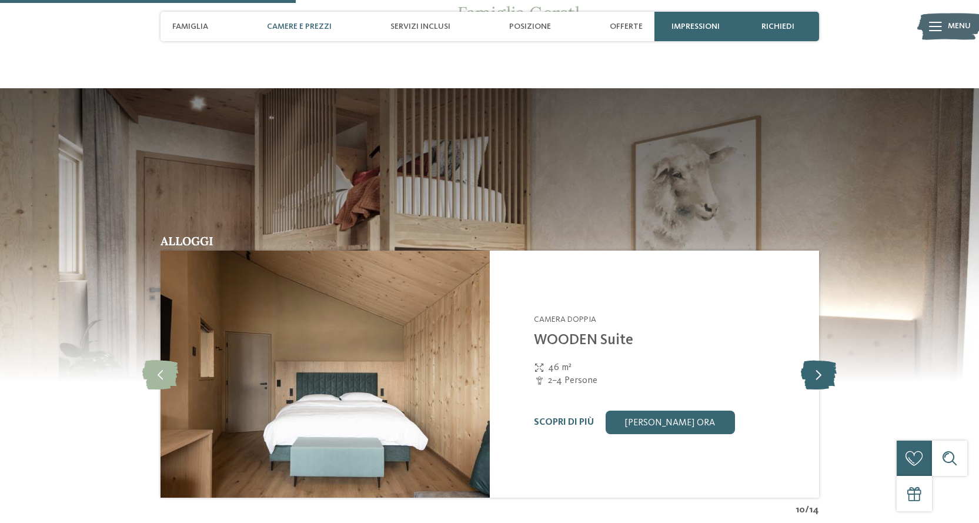
click at [829, 359] on icon at bounding box center [819, 373] width 36 height 29
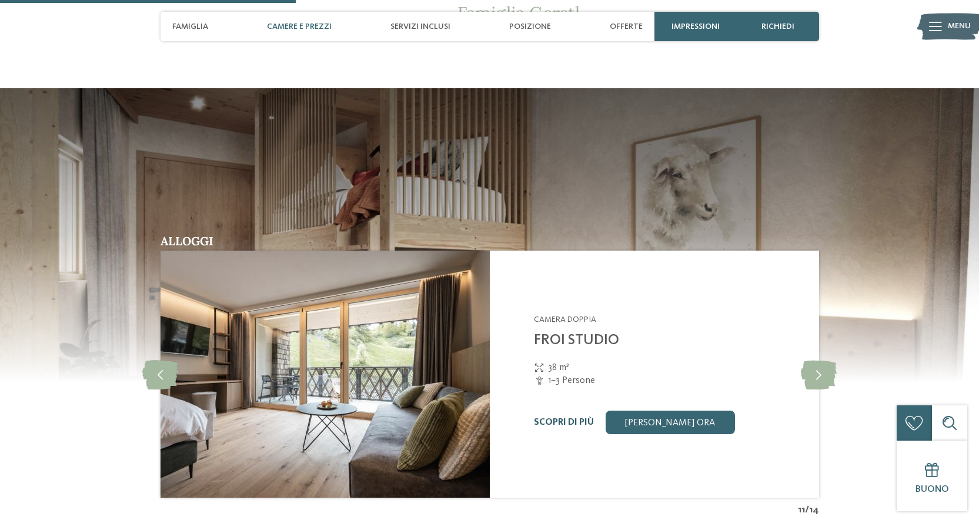
click at [571, 418] on link "Scopri di più" at bounding box center [564, 422] width 60 height 9
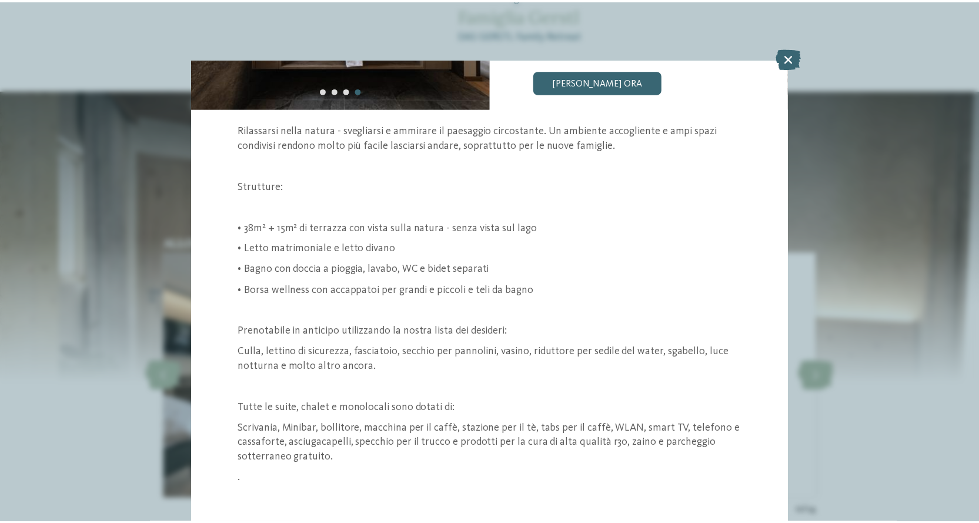
scroll to position [182, 0]
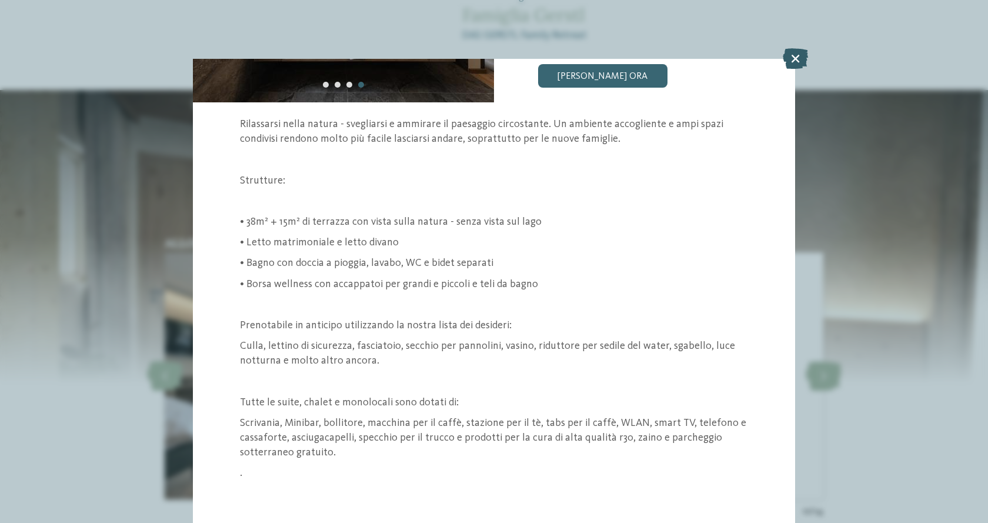
click at [800, 58] on icon at bounding box center [795, 58] width 25 height 21
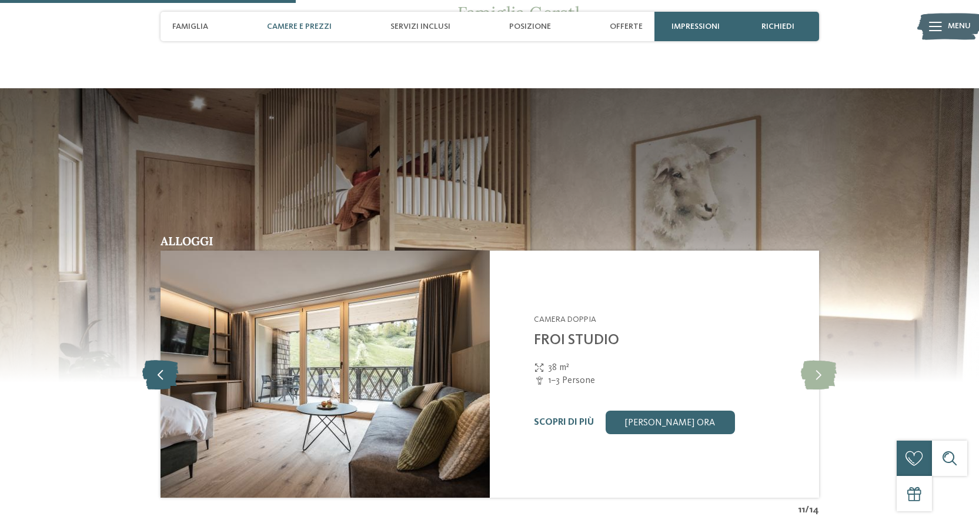
click at [158, 359] on icon at bounding box center [160, 373] width 36 height 29
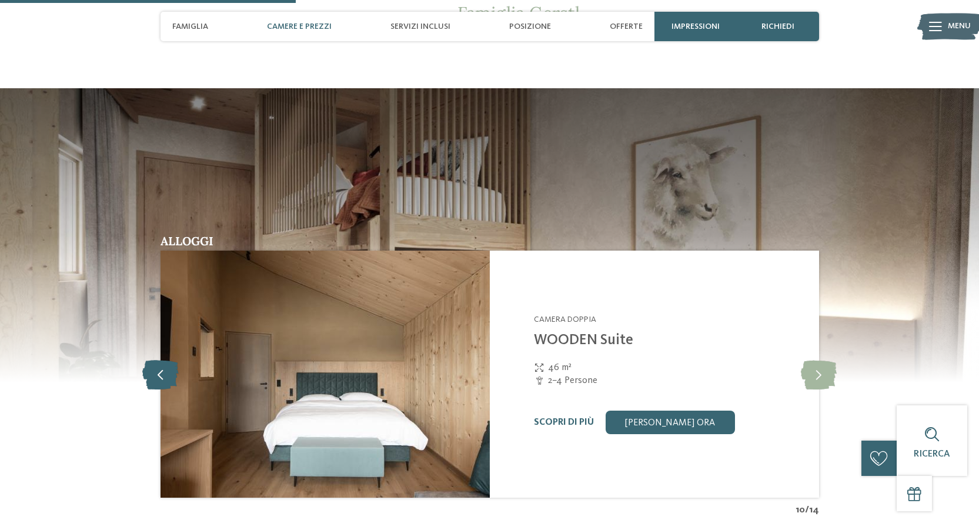
click at [162, 359] on icon at bounding box center [160, 373] width 36 height 29
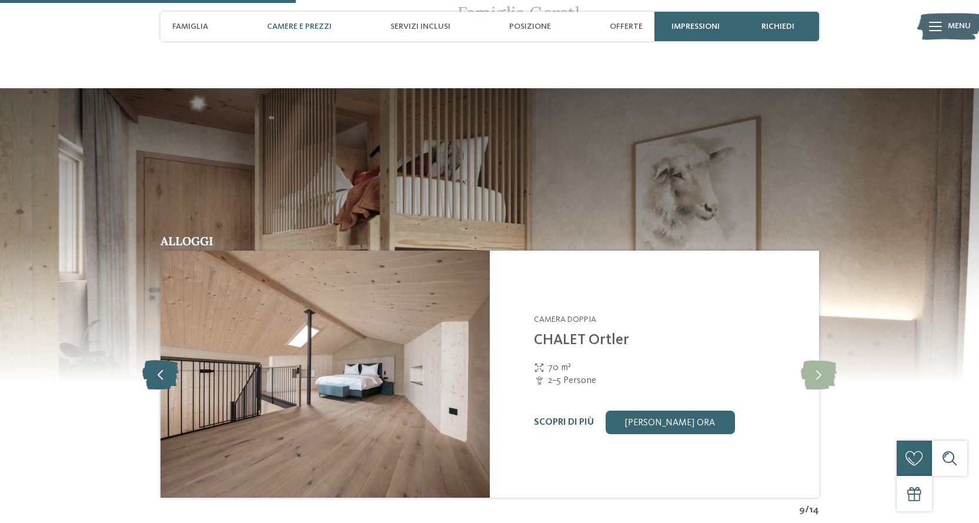
click at [162, 359] on icon at bounding box center [160, 373] width 36 height 29
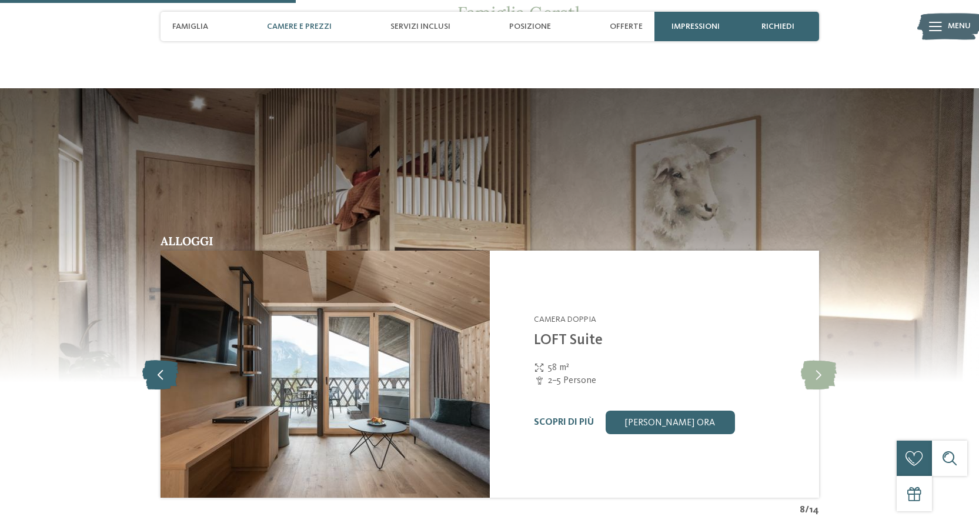
click at [162, 359] on icon at bounding box center [160, 373] width 36 height 29
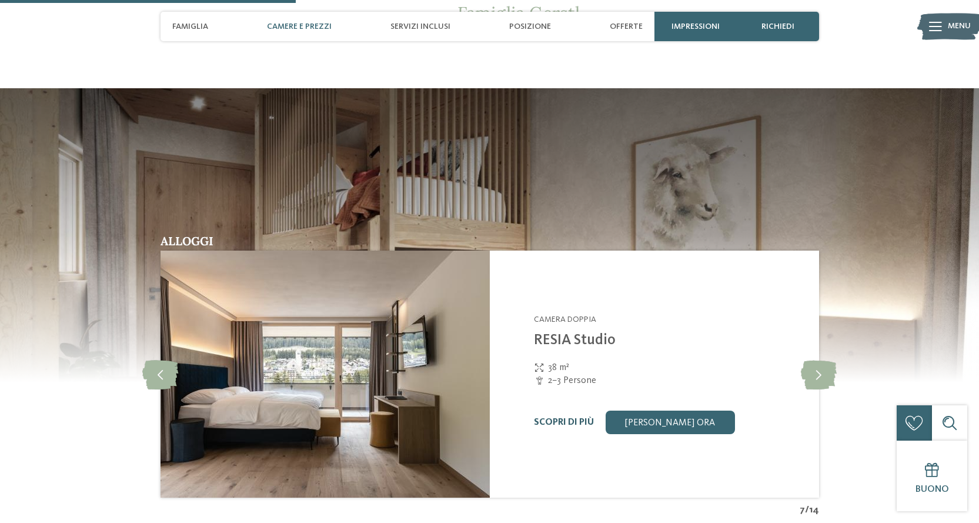
click at [563, 418] on link "Scopri di più" at bounding box center [564, 422] width 60 height 9
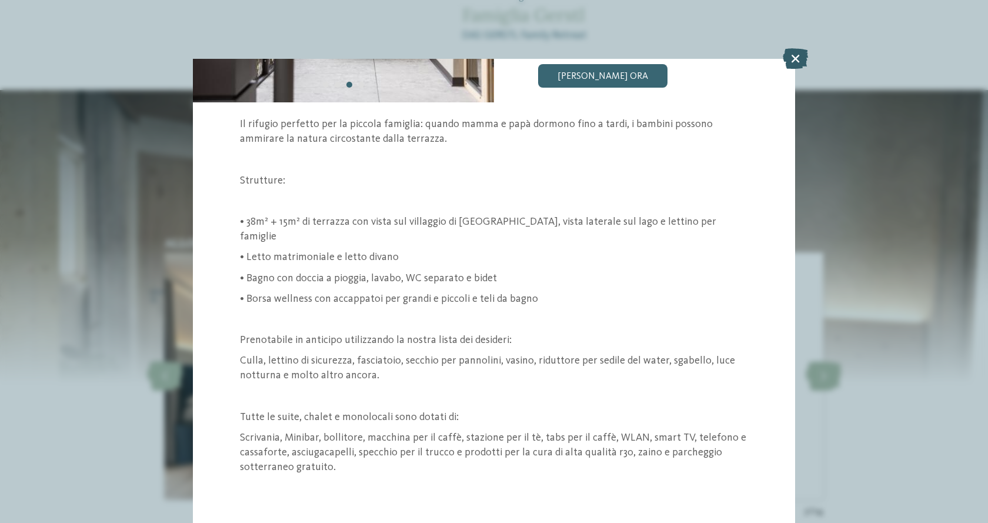
click at [792, 55] on icon at bounding box center [795, 58] width 25 height 21
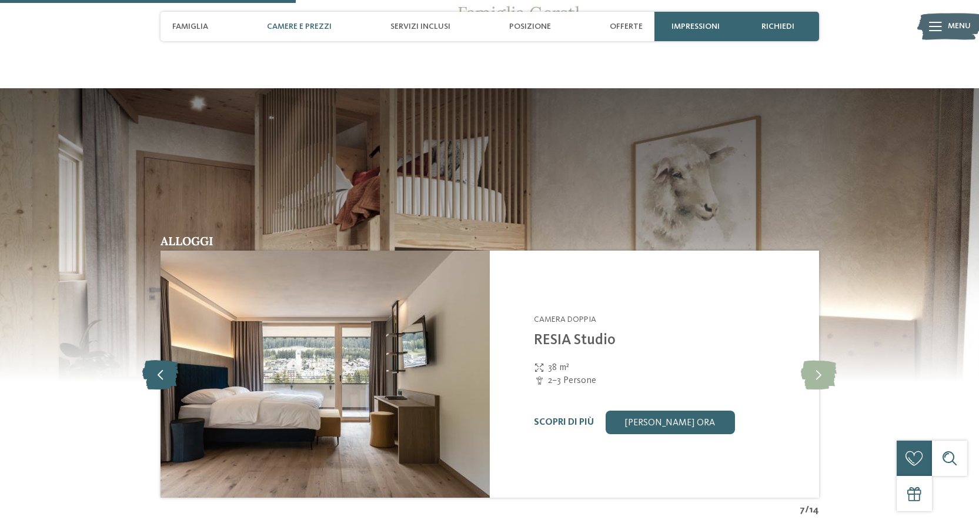
click at [166, 359] on icon at bounding box center [160, 373] width 36 height 29
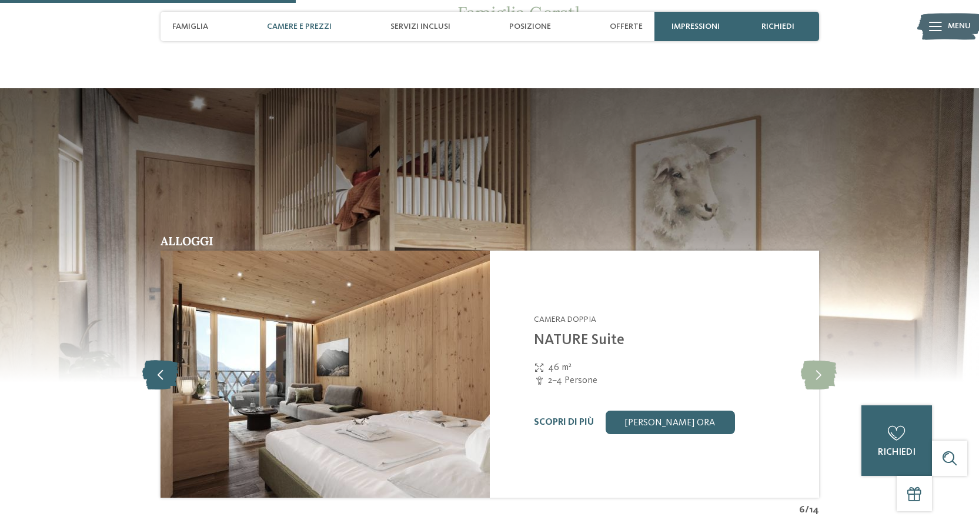
click at [166, 359] on icon at bounding box center [160, 373] width 36 height 29
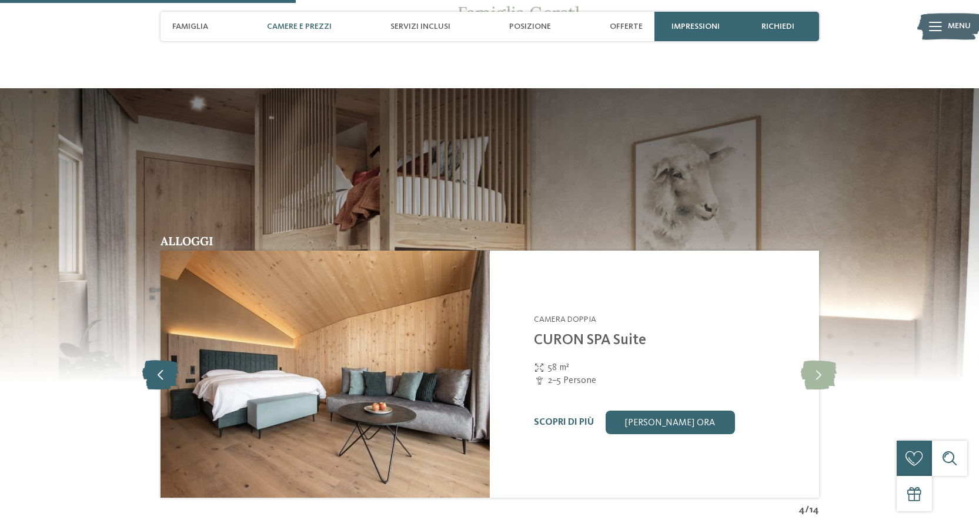
click at [166, 359] on icon at bounding box center [160, 373] width 36 height 29
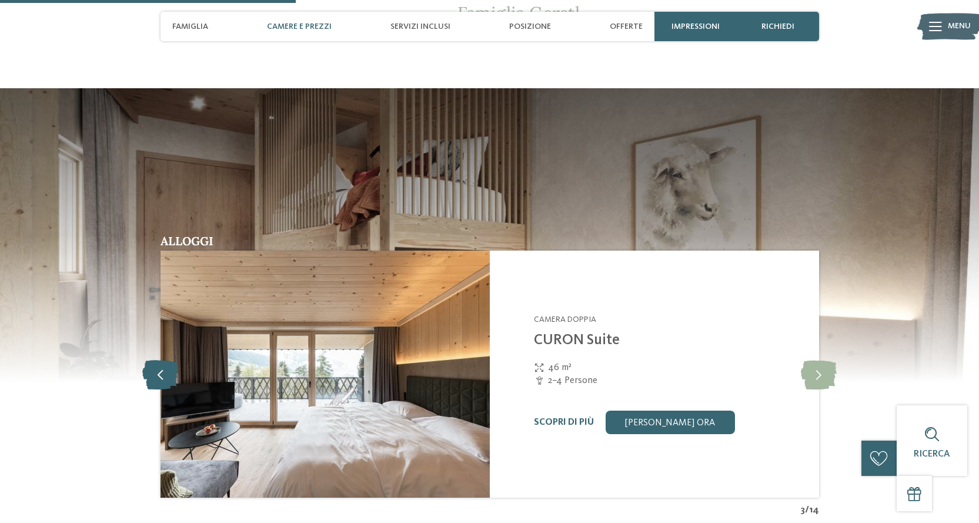
click at [169, 359] on icon at bounding box center [160, 373] width 36 height 29
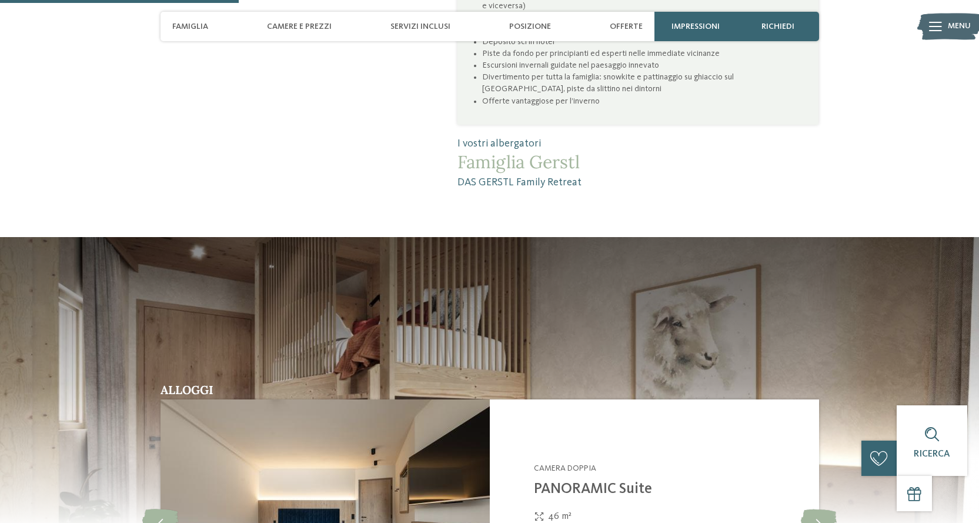
scroll to position [948, 0]
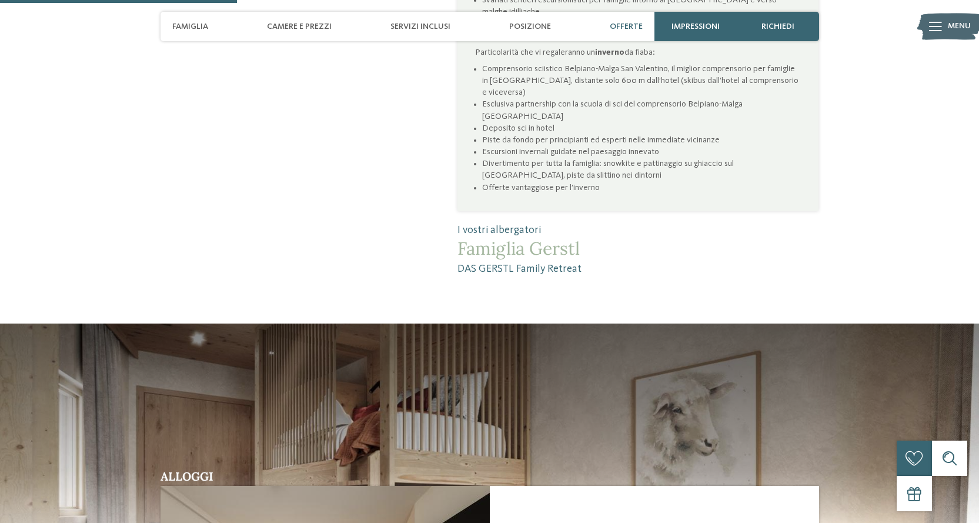
click at [627, 26] on span "Offerte" at bounding box center [626, 27] width 33 height 10
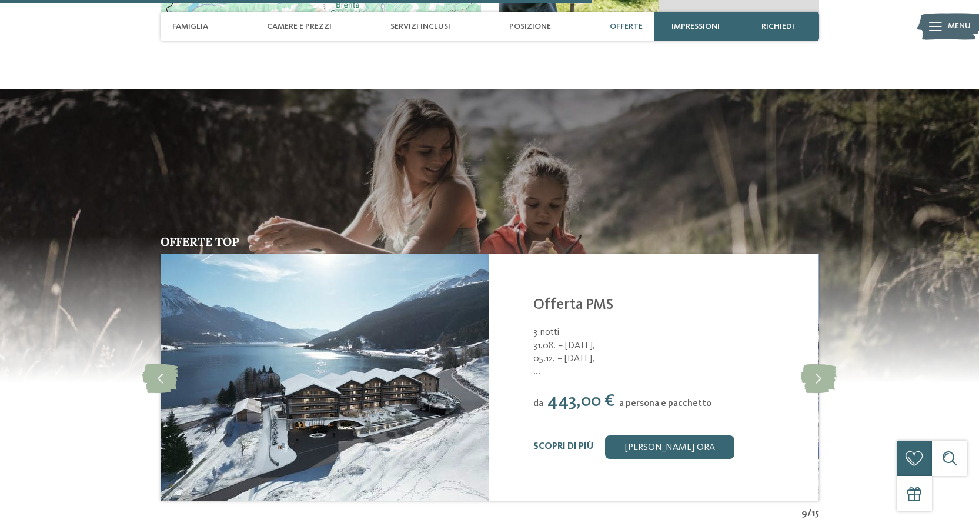
scroll to position [2391, 0]
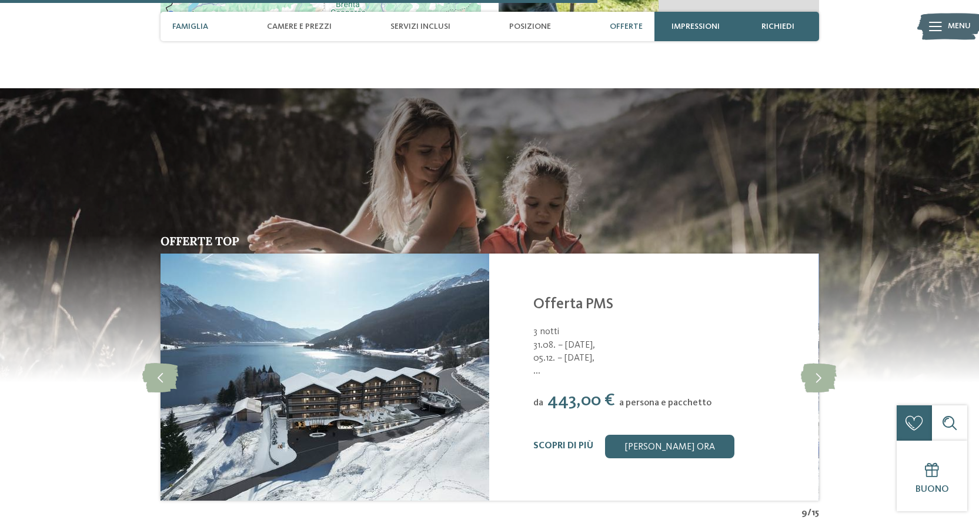
click at [182, 28] on span "Famiglia" at bounding box center [190, 27] width 36 height 10
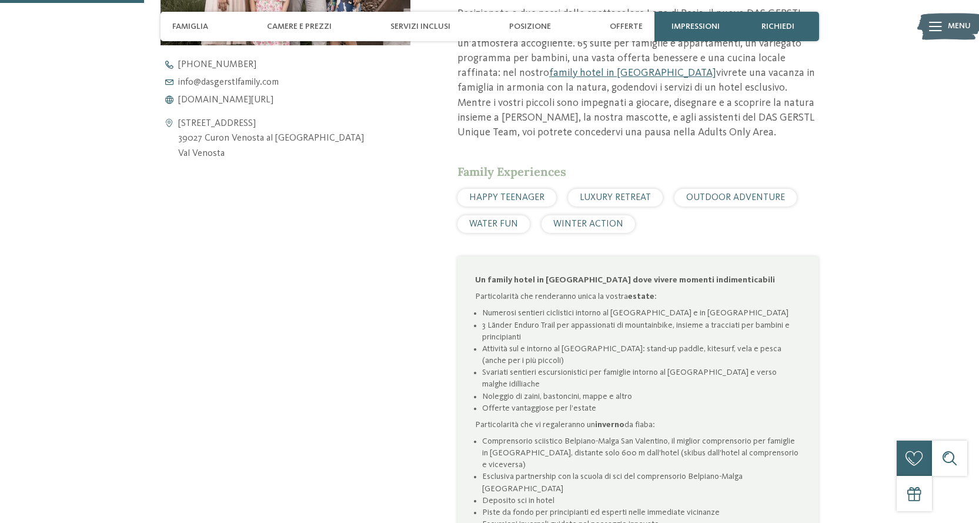
scroll to position [627, 0]
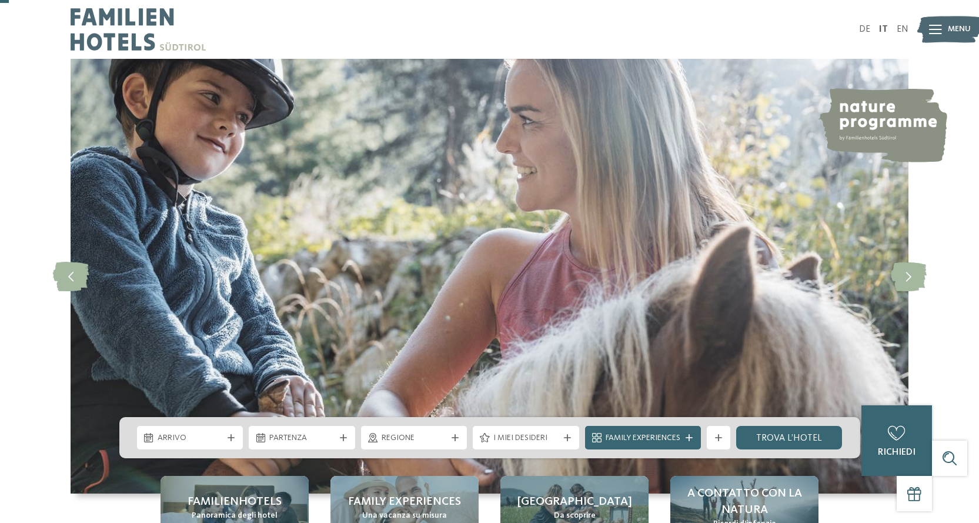
scroll to position [176, 0]
